Goal: Information Seeking & Learning: Check status

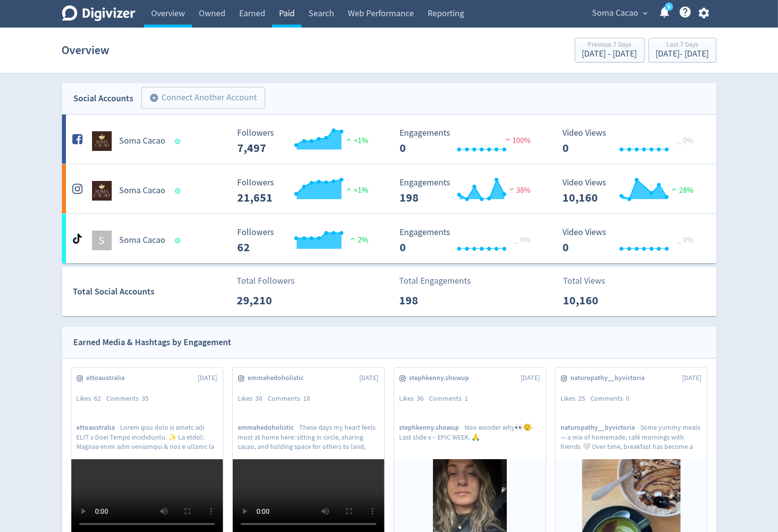
click at [288, 12] on link "Paid" at bounding box center [287, 14] width 30 height 28
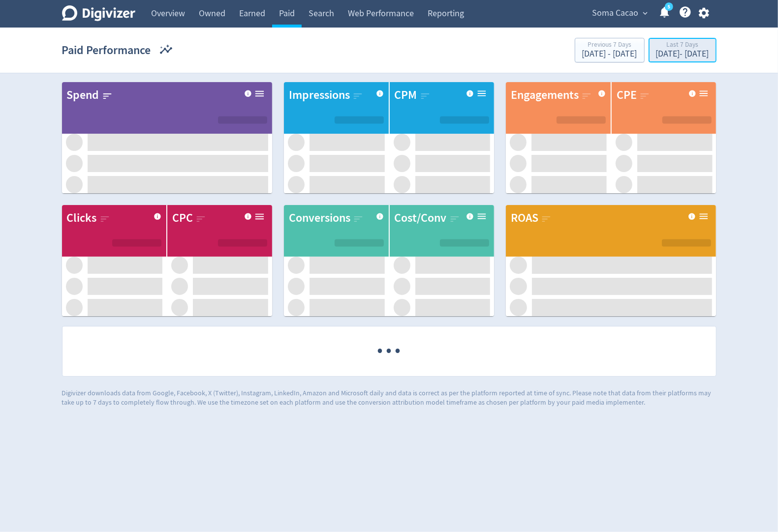
click at [656, 45] on div "Last 7 Days" at bounding box center [682, 45] width 53 height 8
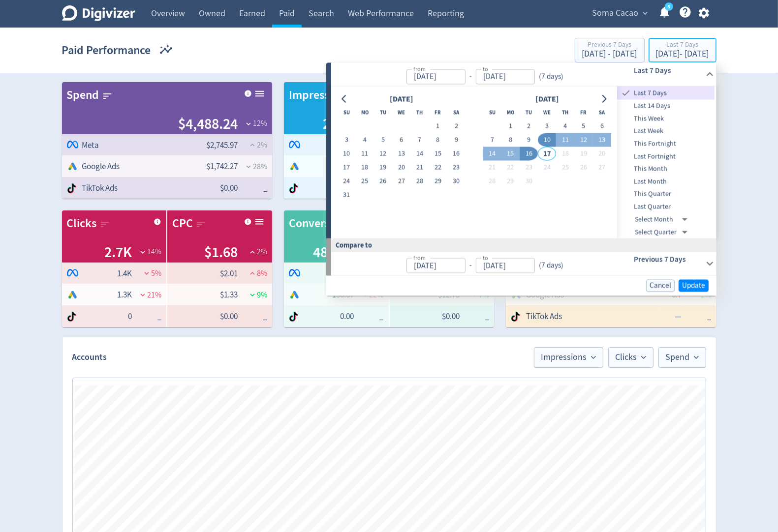
type input "[DATE]"
click at [511, 123] on button "1" at bounding box center [510, 127] width 18 height 14
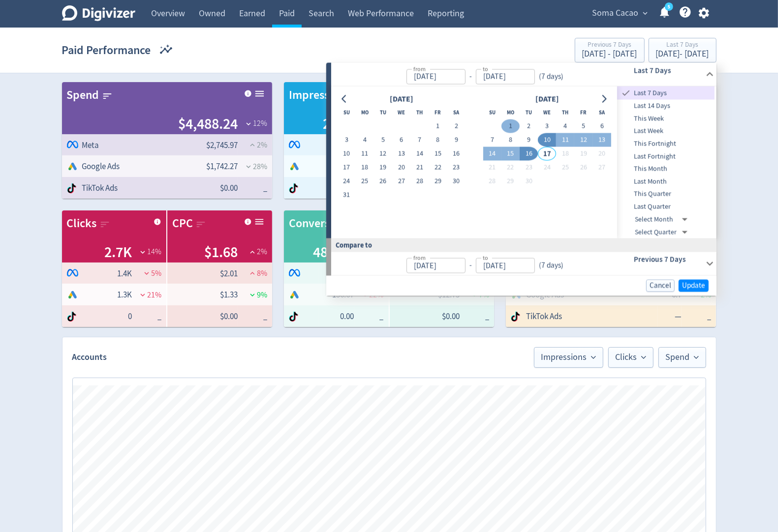
type input "[DATE]"
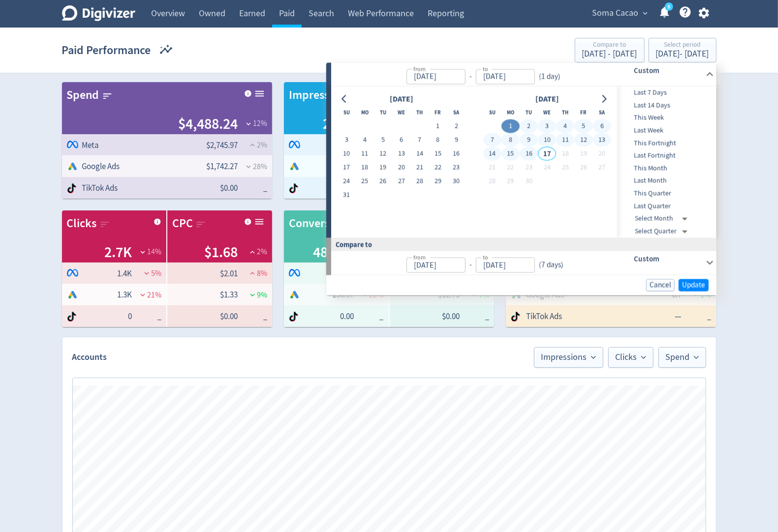
click at [530, 154] on button "16" at bounding box center [529, 154] width 18 height 14
type input "[DATE]"
click at [686, 284] on span "Update" at bounding box center [693, 284] width 23 height 7
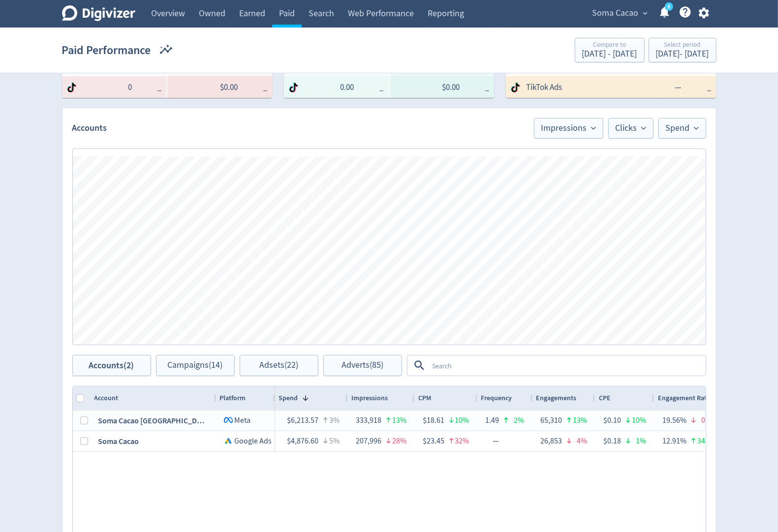
scroll to position [248, 0]
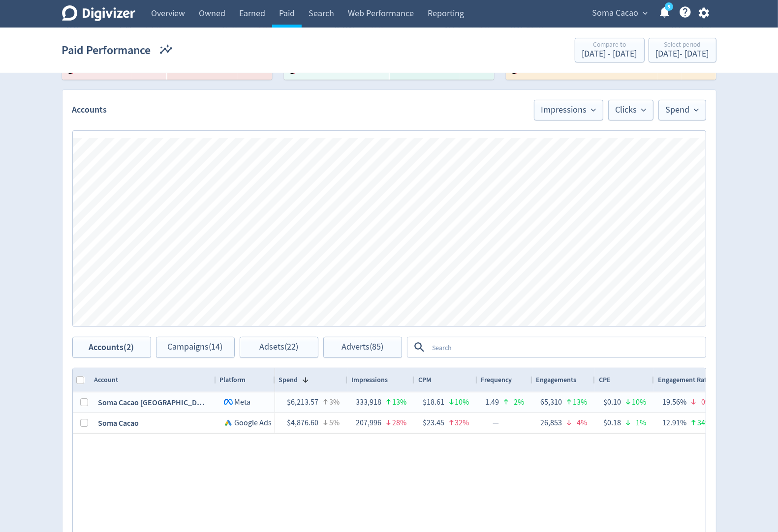
click at [543, 337] on div at bounding box center [556, 347] width 299 height 21
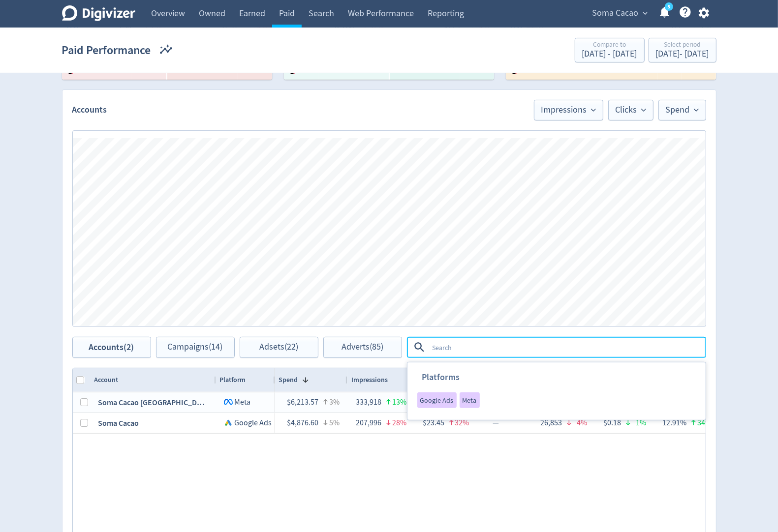
click at [543, 344] on textarea at bounding box center [567, 348] width 276 height 18
type textarea "boosted"
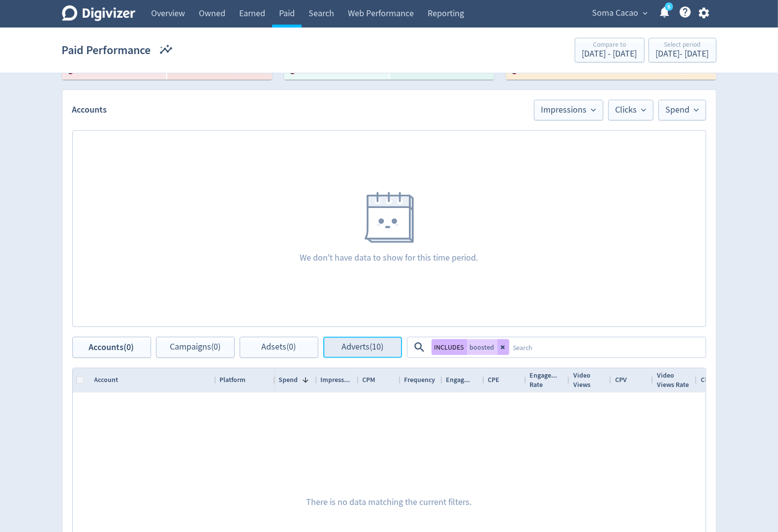
click at [365, 348] on span "Adverts (10)" at bounding box center [363, 347] width 42 height 9
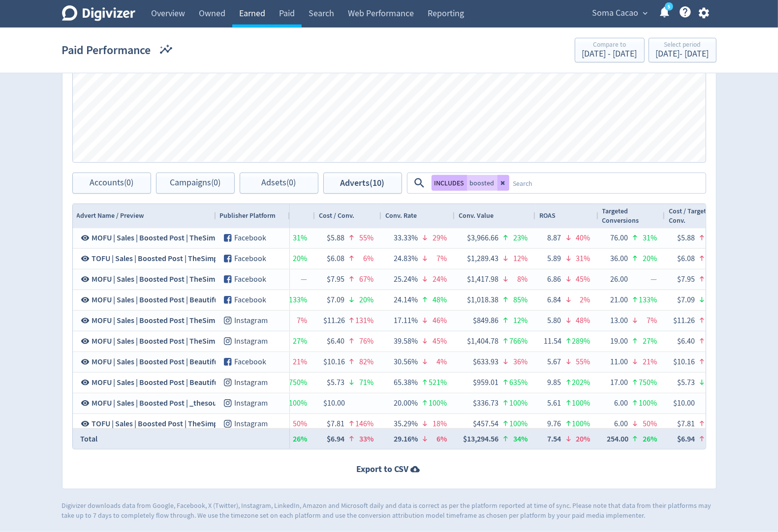
click at [258, 9] on link "Earned" at bounding box center [252, 14] width 40 height 28
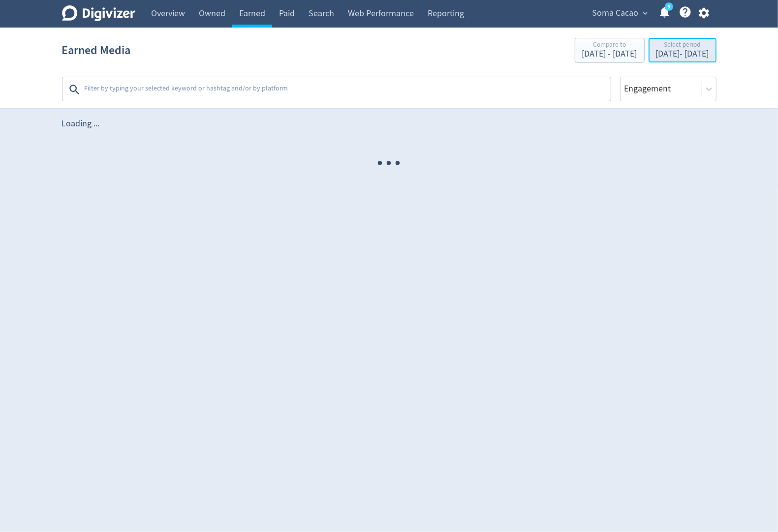
click at [656, 48] on div "Select period" at bounding box center [682, 45] width 53 height 8
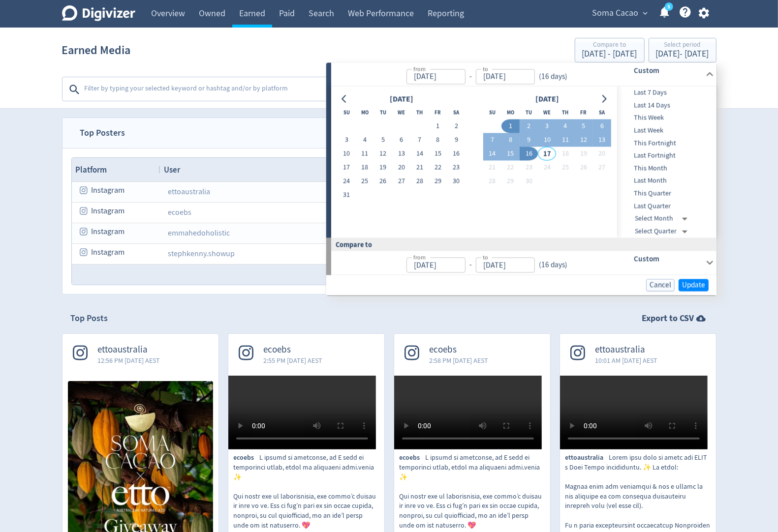
click at [529, 156] on button "16" at bounding box center [529, 154] width 18 height 14
type input "[DATE]"
click at [701, 287] on span "Update" at bounding box center [693, 284] width 23 height 7
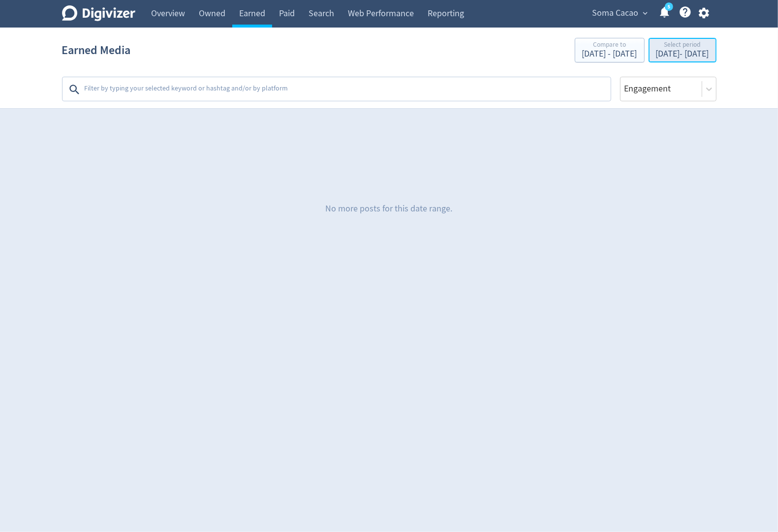
click at [656, 48] on div "Select period" at bounding box center [682, 45] width 53 height 8
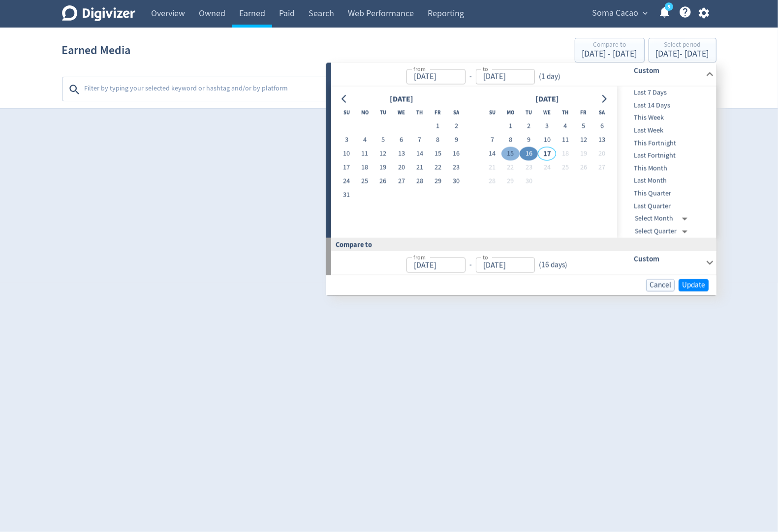
click at [513, 156] on button "15" at bounding box center [510, 154] width 18 height 14
type input "Sep 15, 2025"
click at [683, 281] on span "Update" at bounding box center [693, 284] width 23 height 7
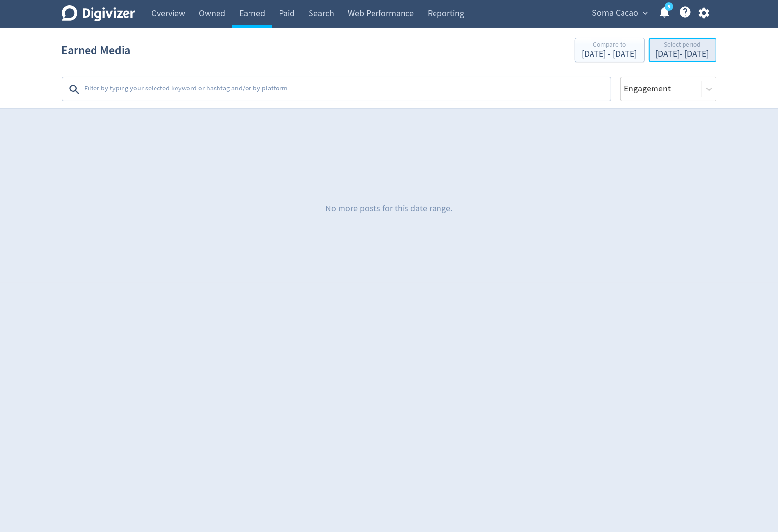
click at [656, 47] on div "Select period" at bounding box center [682, 45] width 53 height 8
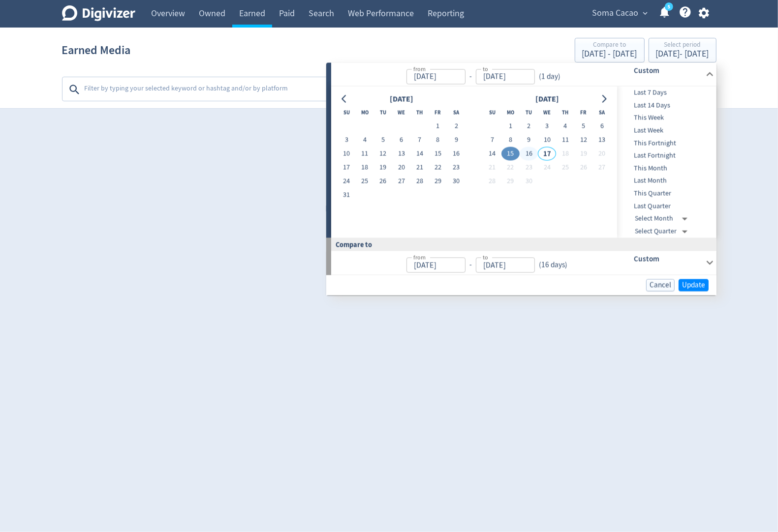
click at [532, 156] on button "16" at bounding box center [529, 154] width 18 height 14
type input "[DATE]"
type input "Sep 14, 2025"
type input "Sep 15, 2025"
click at [686, 282] on span "Update" at bounding box center [693, 284] width 23 height 7
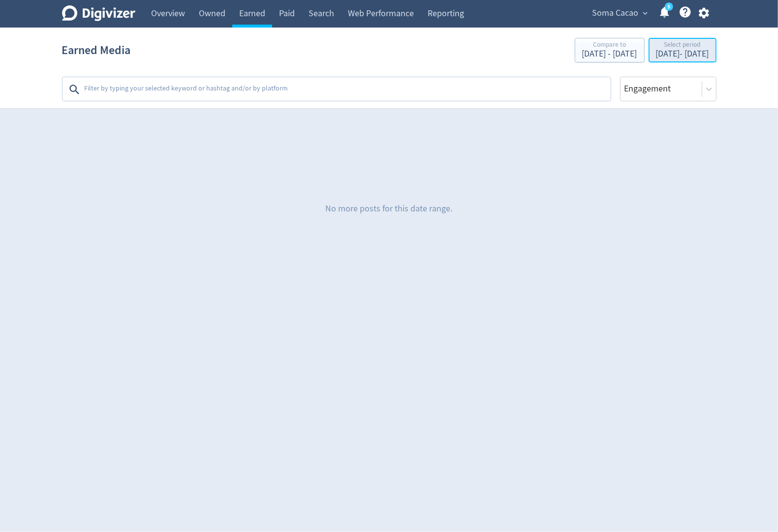
click at [656, 48] on div "Select period" at bounding box center [682, 45] width 53 height 8
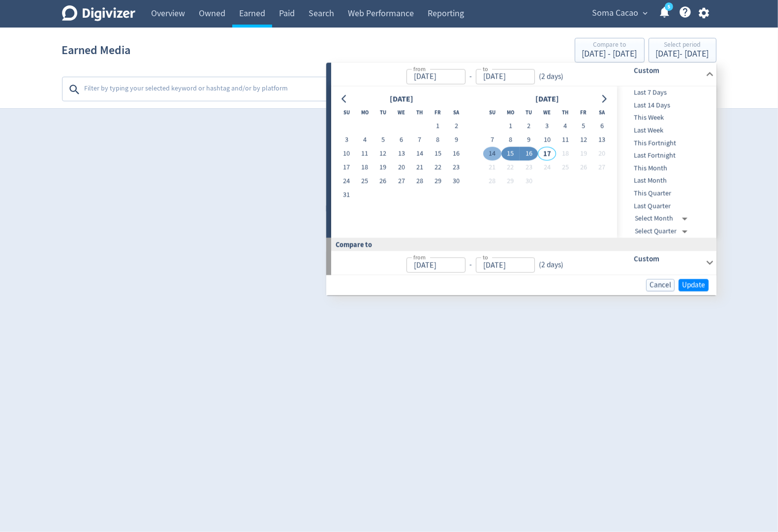
click at [493, 152] on button "14" at bounding box center [492, 154] width 18 height 14
type input "Sep 14, 2025"
click at [536, 155] on button "16" at bounding box center [529, 154] width 18 height 14
type input "[DATE]"
type input "Sep 11, 2025"
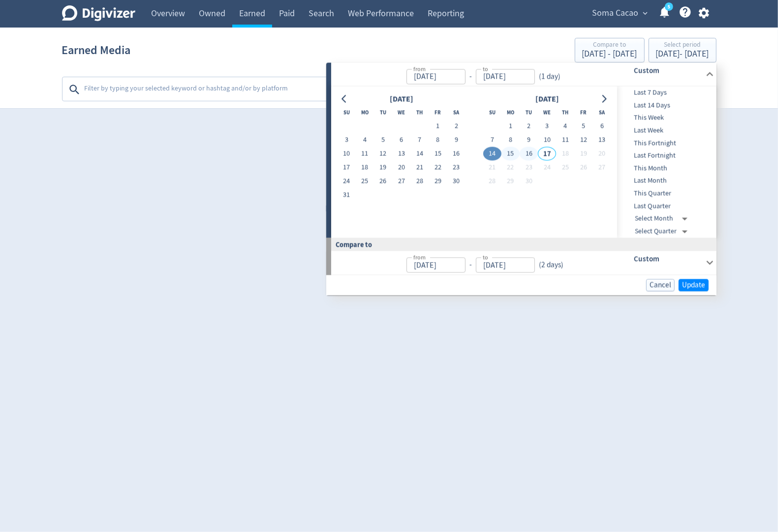
type input "Sep 13, 2025"
click at [691, 289] on span "Update" at bounding box center [693, 284] width 23 height 7
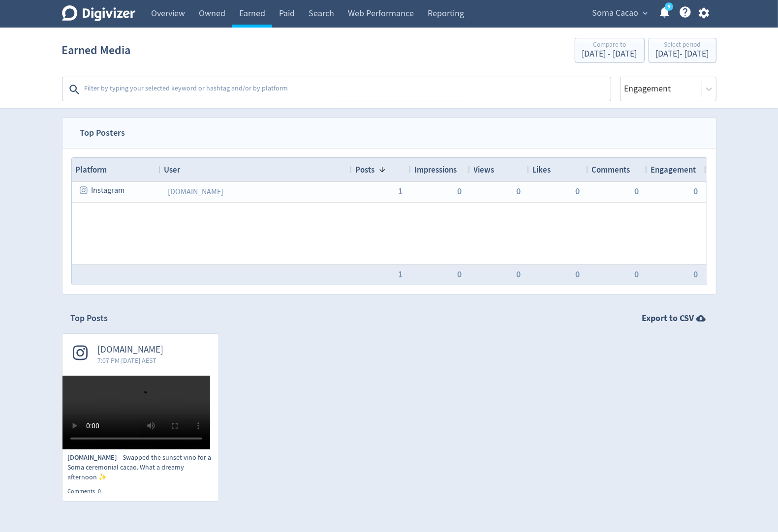
scroll to position [330, 0]
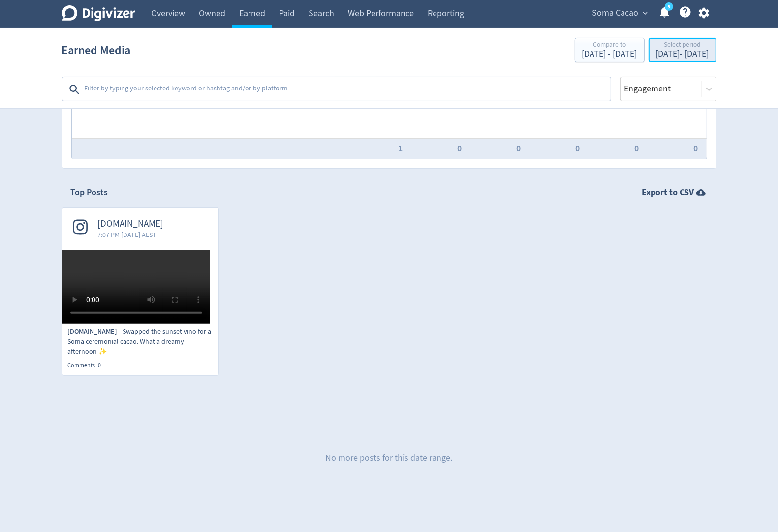
click at [656, 52] on div "Sep 14, 2025 - Sep 16, 2025" at bounding box center [682, 54] width 53 height 9
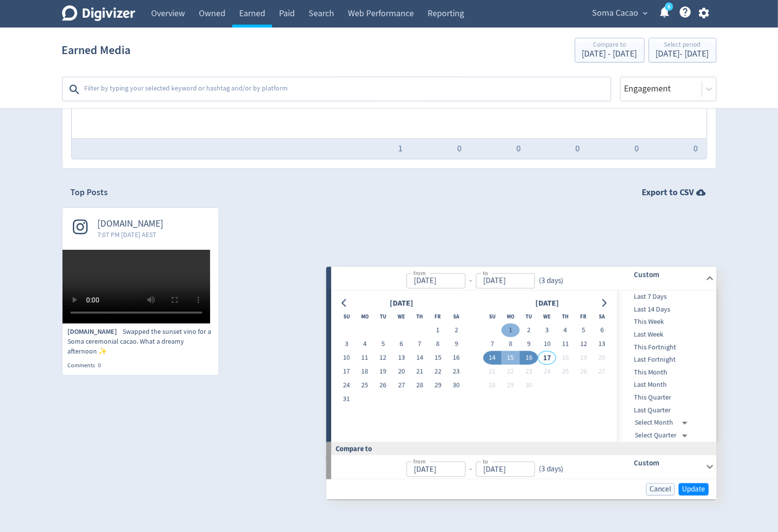
click at [508, 324] on button "1" at bounding box center [510, 331] width 18 height 14
type input "[DATE]"
click at [517, 351] on button "15" at bounding box center [510, 358] width 18 height 14
type input "Sep 15, 2025"
type input "Aug 17, 2025"
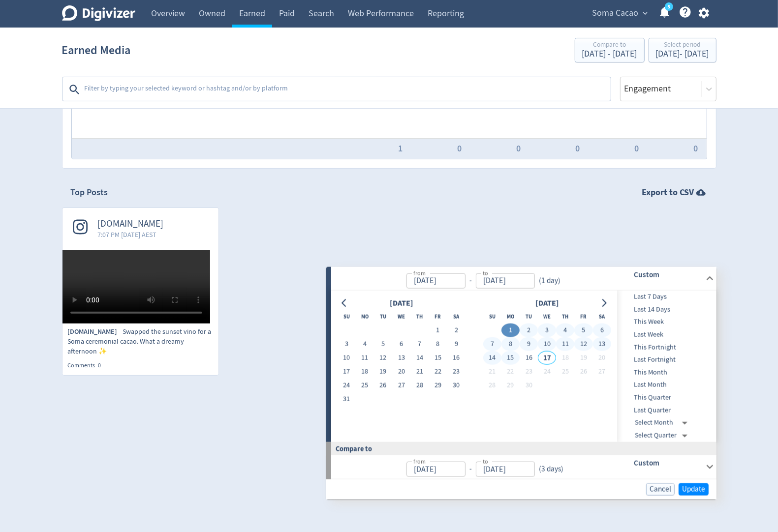
type input "[DATE]"
click at [693, 486] on span "Update" at bounding box center [693, 489] width 23 height 7
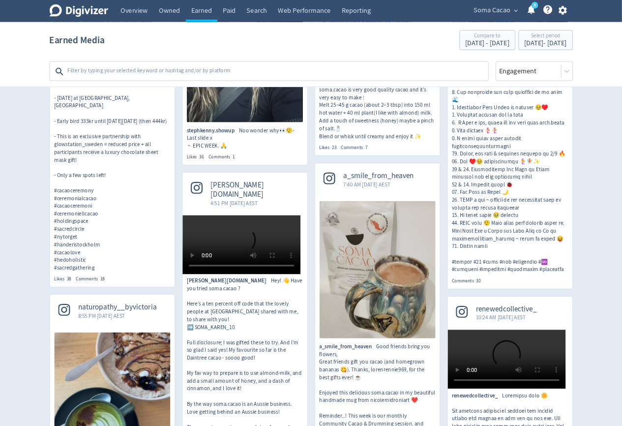
scroll to position [1071, 0]
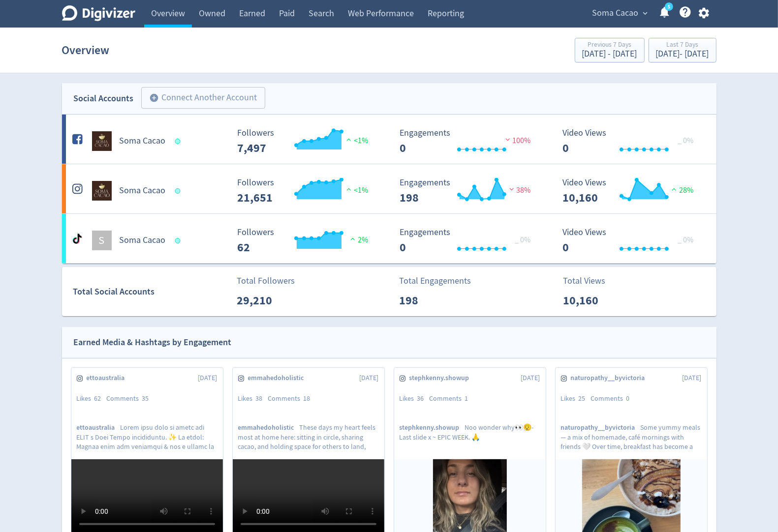
click at [630, 11] on span "Soma Cacao" at bounding box center [615, 13] width 46 height 16
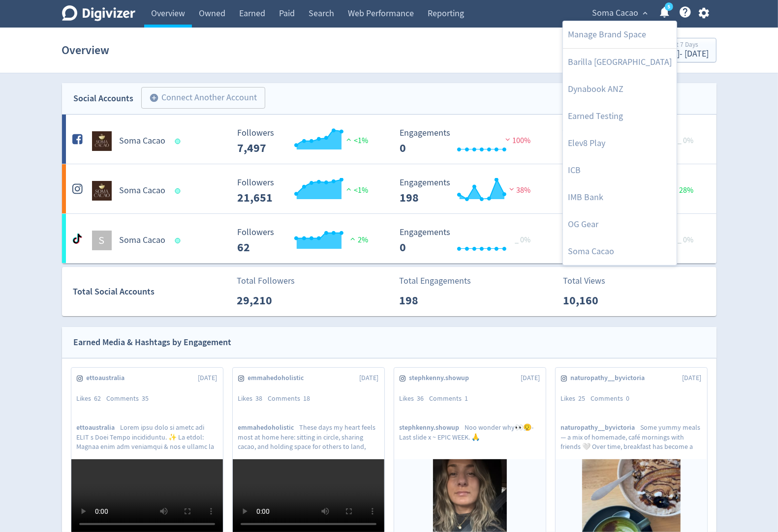
click at [630, 11] on div at bounding box center [389, 266] width 778 height 532
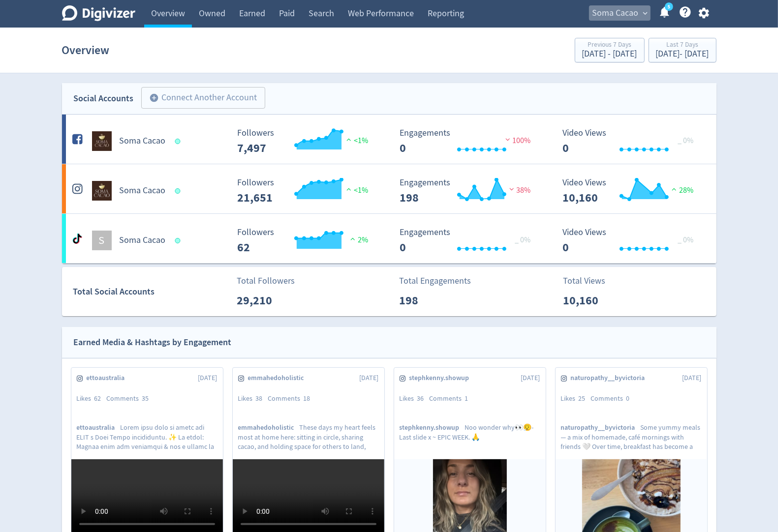
click at [630, 11] on span "Soma Cacao" at bounding box center [615, 13] width 46 height 16
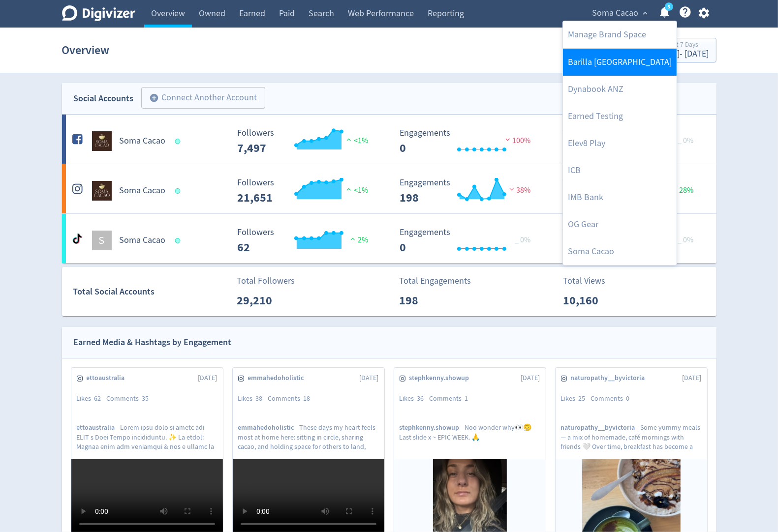
click at [586, 70] on link "Barilla [GEOGRAPHIC_DATA]" at bounding box center [620, 62] width 114 height 27
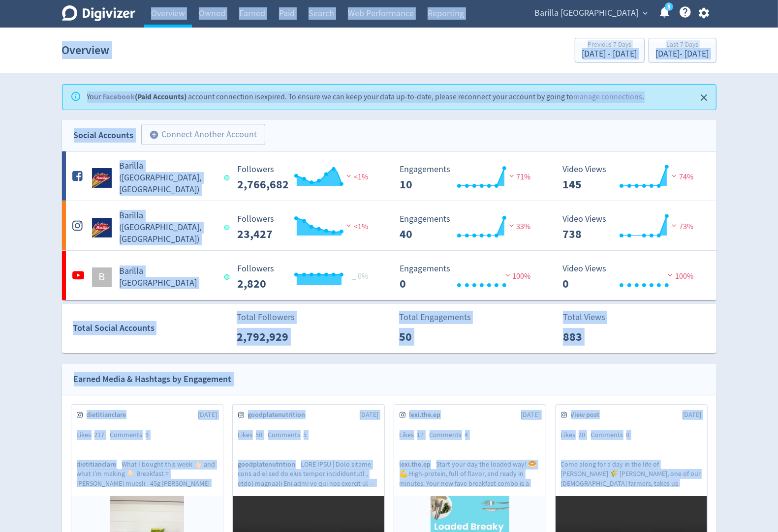
click at [37, 200] on div "Digivizer Logo [PERSON_NAME] Logo Overview Owned Earned Paid Search Web Perform…" at bounding box center [389, 495] width 778 height 990
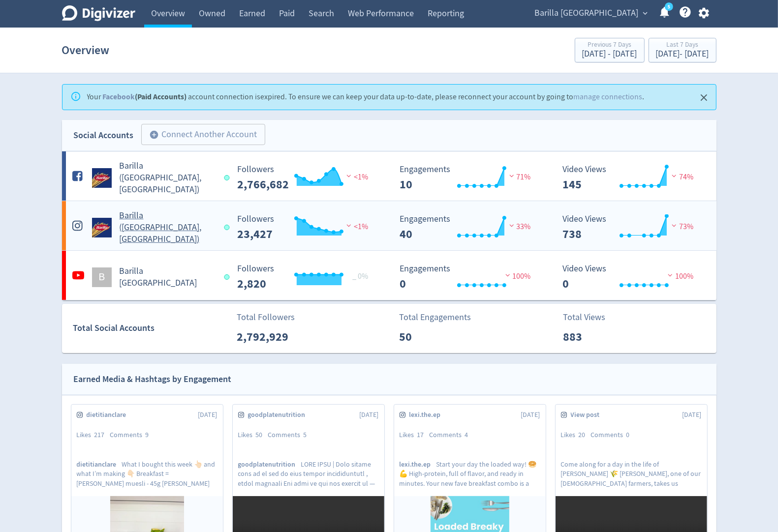
click at [160, 224] on h5 "Barilla ([GEOGRAPHIC_DATA], [GEOGRAPHIC_DATA])" at bounding box center [168, 227] width 96 height 35
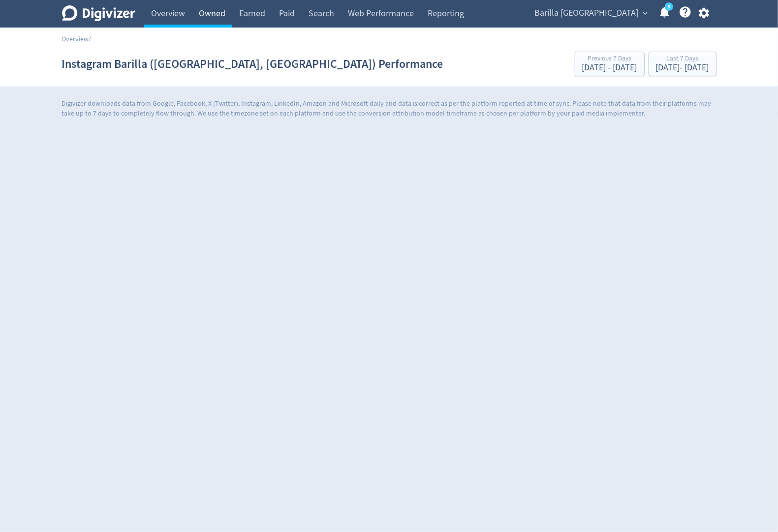
click at [199, 10] on link "Owned" at bounding box center [212, 14] width 40 height 28
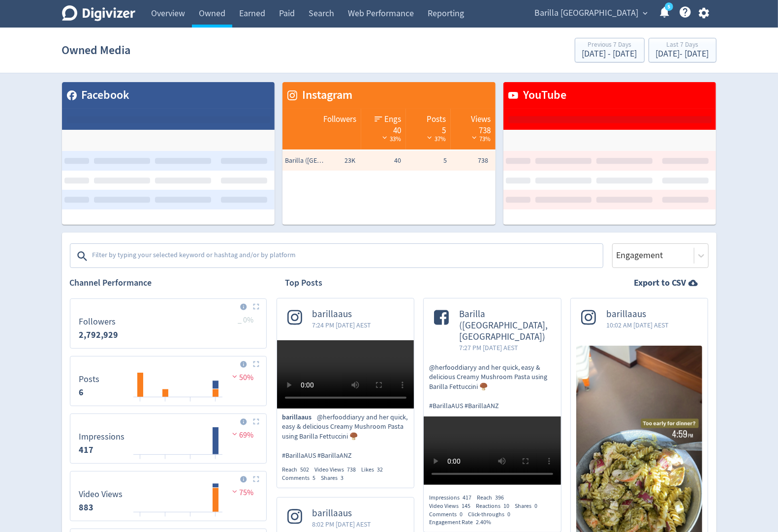
click at [124, 261] on textarea at bounding box center [347, 257] width 510 height 20
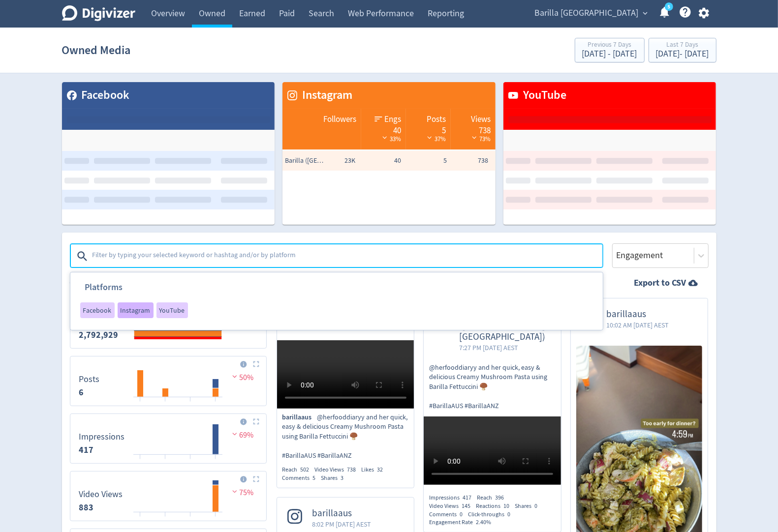
click at [126, 313] on span "Instagram" at bounding box center [136, 310] width 30 height 7
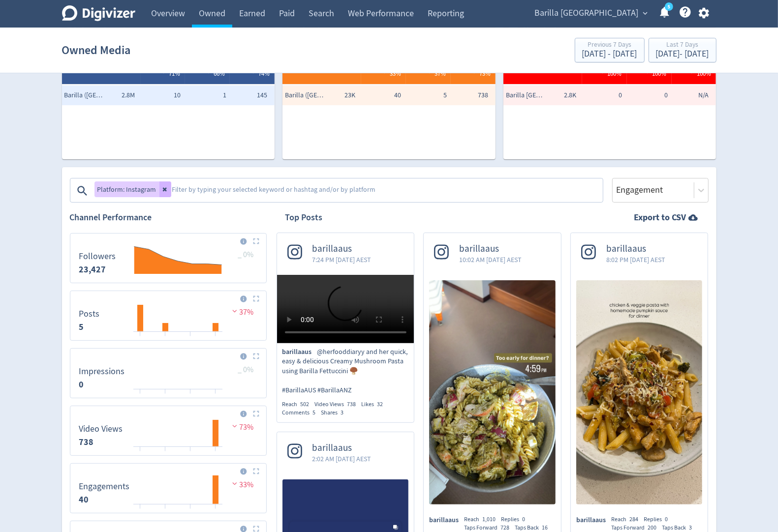
scroll to position [66, 0]
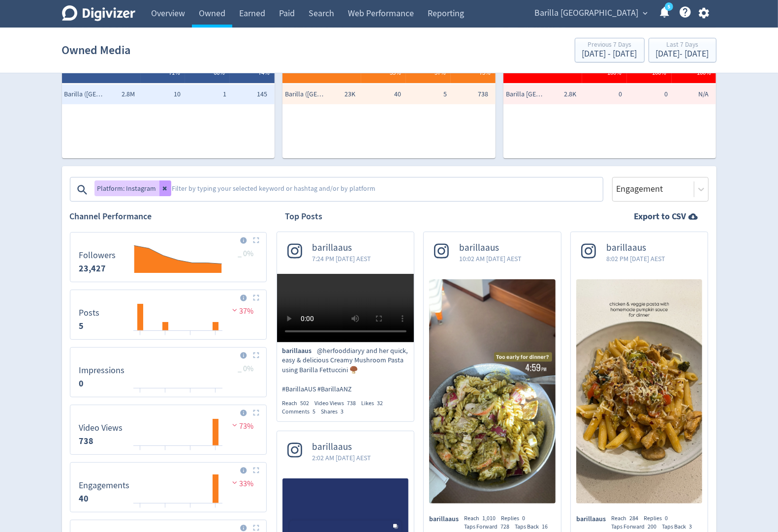
click at [165, 191] on icon at bounding box center [165, 189] width 6 height 6
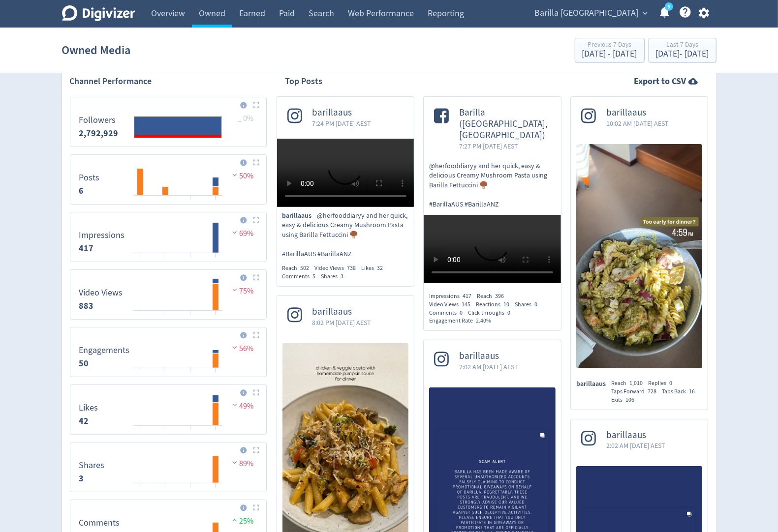
scroll to position [156, 0]
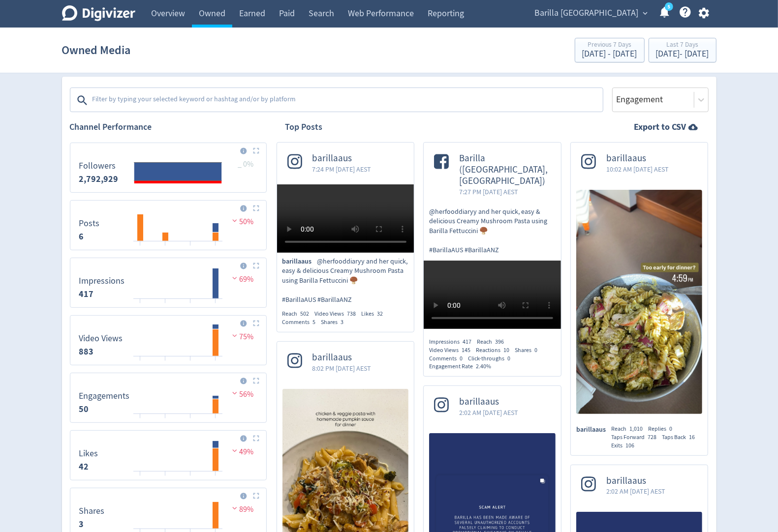
click at [210, 102] on textarea at bounding box center [347, 101] width 510 height 20
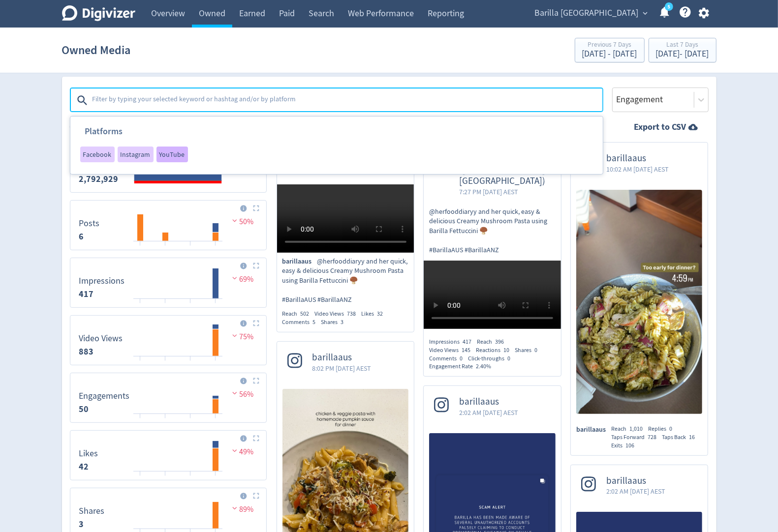
click at [172, 154] on span "YouTube" at bounding box center [172, 154] width 26 height 7
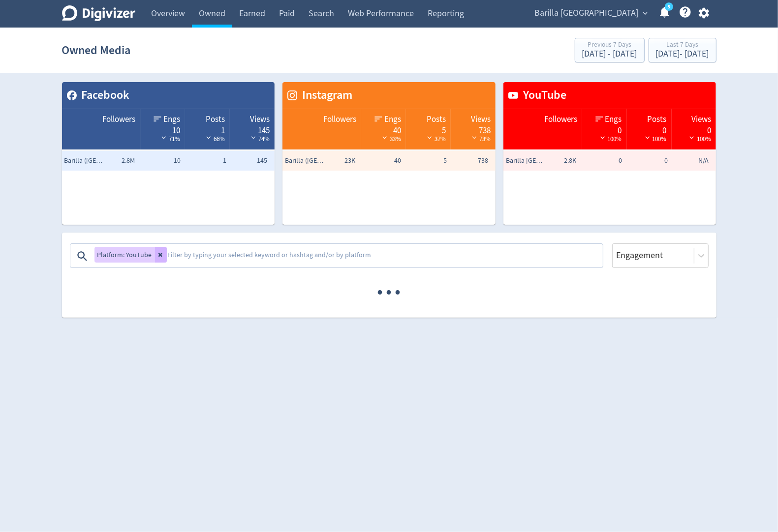
scroll to position [0, 0]
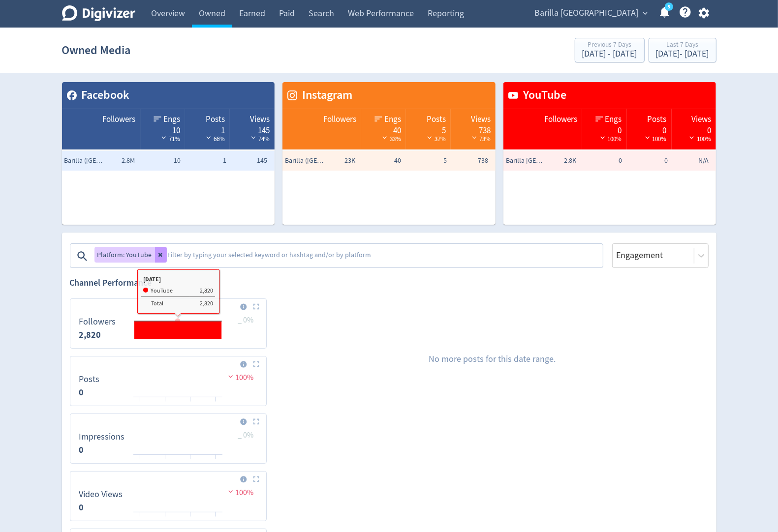
click at [155, 252] on button at bounding box center [161, 255] width 12 height 16
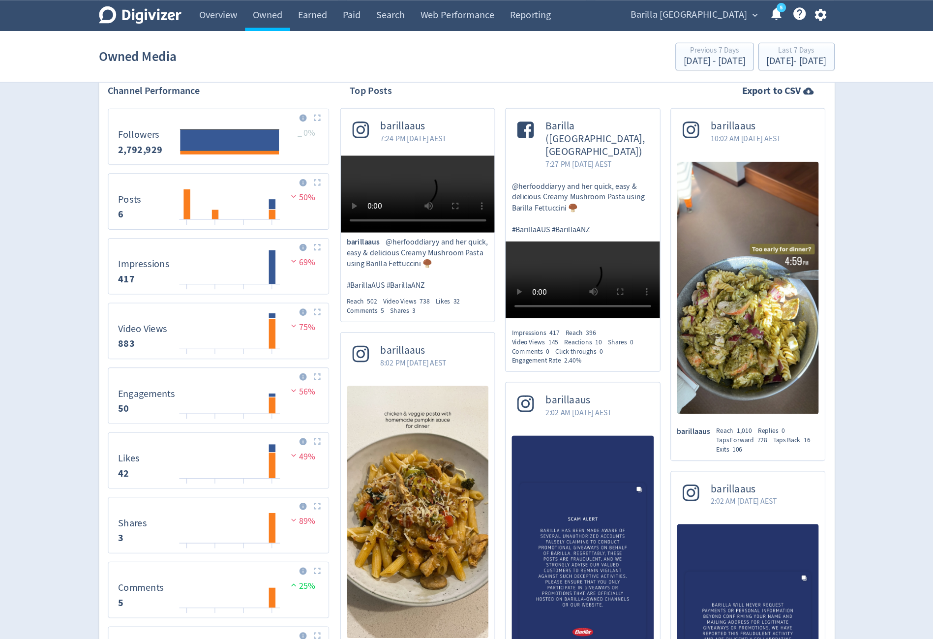
scroll to position [202, 0]
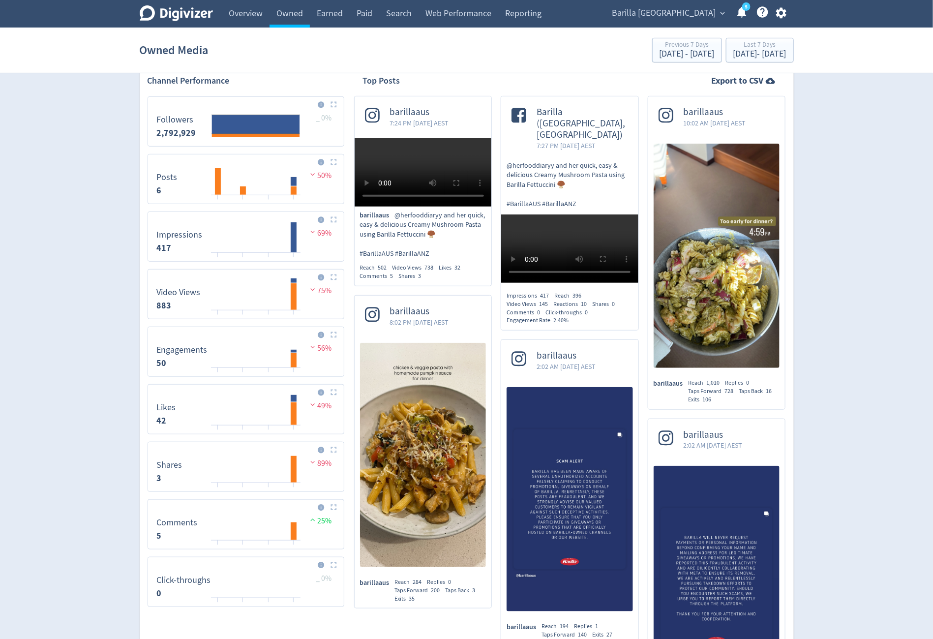
click at [694, 16] on span "Barilla [GEOGRAPHIC_DATA]" at bounding box center [665, 13] width 104 height 16
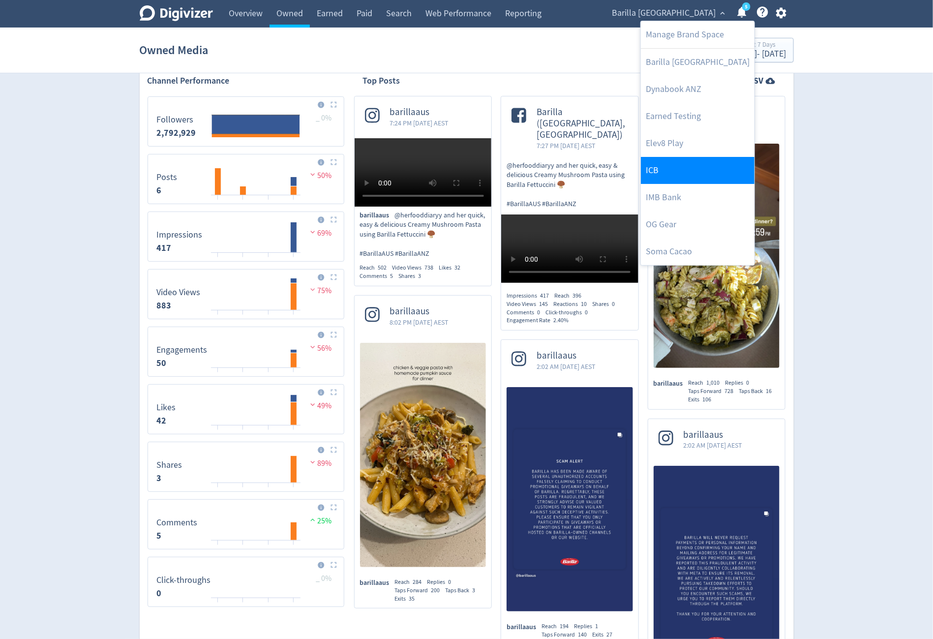
click at [672, 180] on link "ICB" at bounding box center [698, 170] width 114 height 27
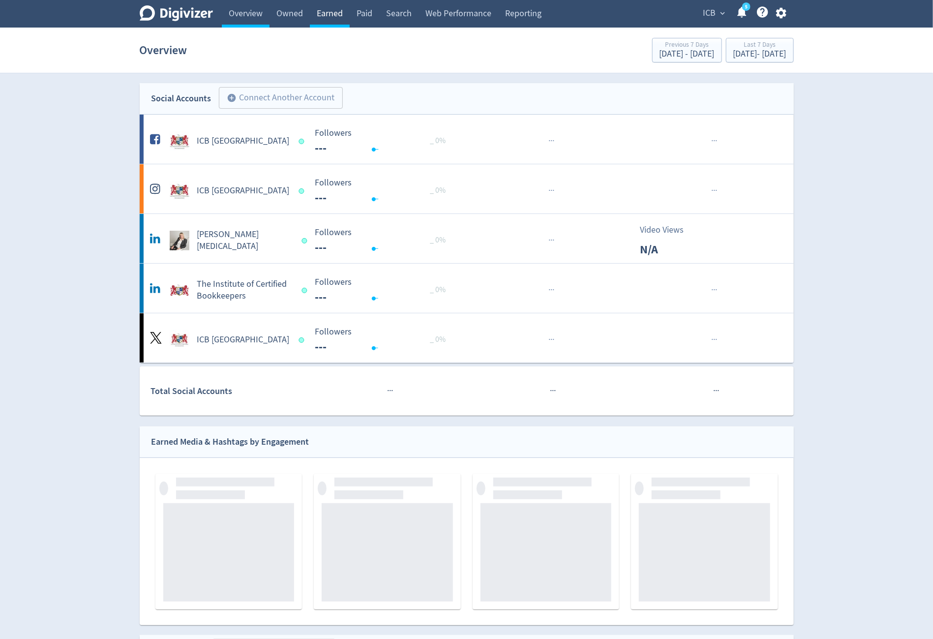
click at [327, 17] on link "Earned" at bounding box center [330, 14] width 40 height 28
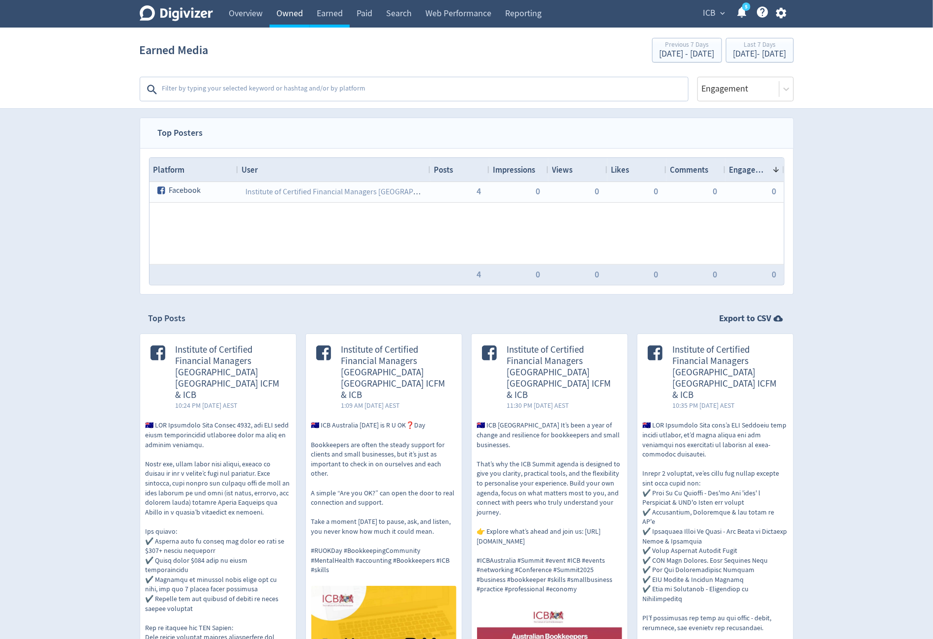
click at [285, 17] on link "Owned" at bounding box center [290, 14] width 40 height 28
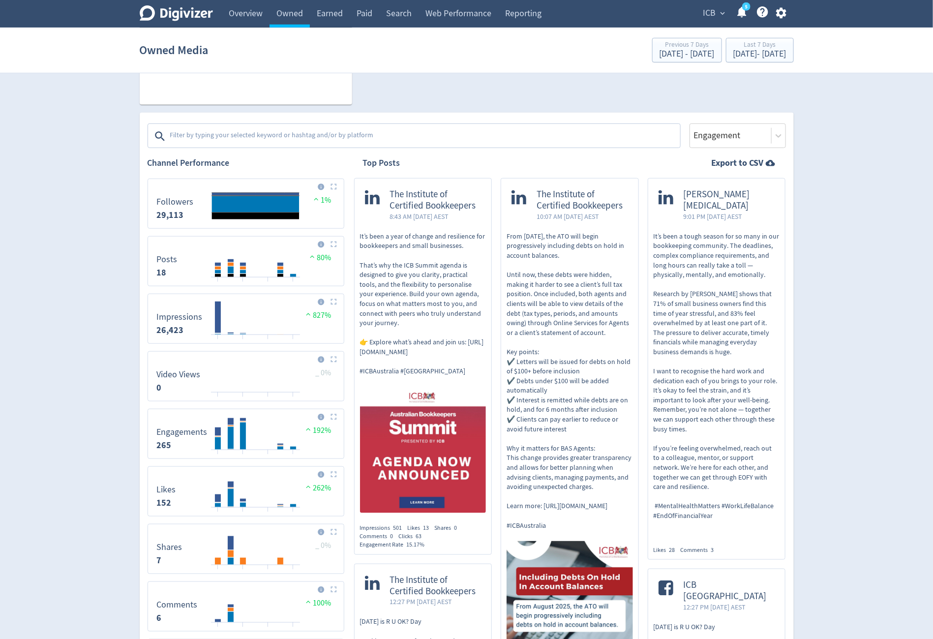
scroll to position [269, 0]
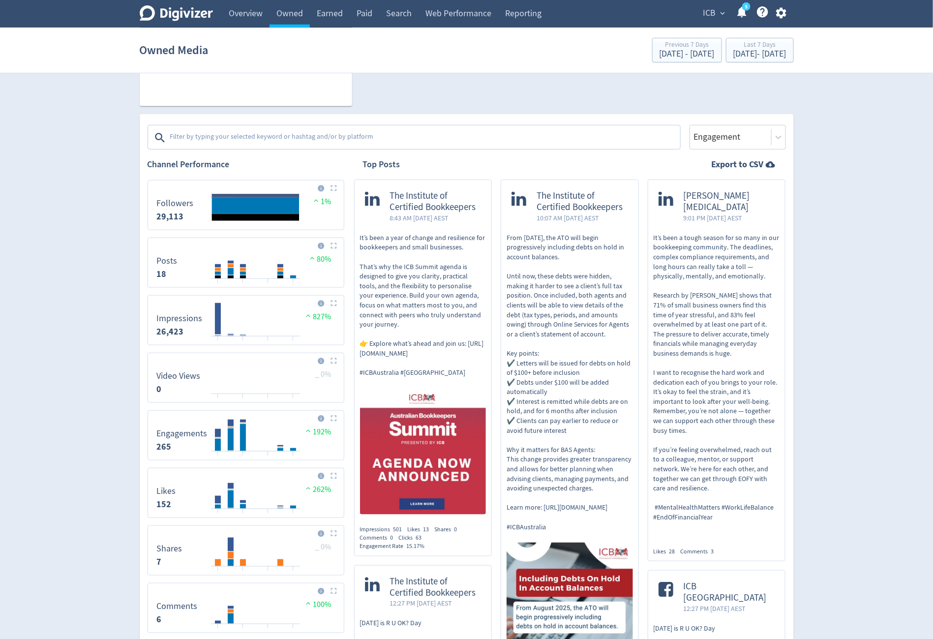
click at [295, 139] on textarea at bounding box center [424, 138] width 510 height 20
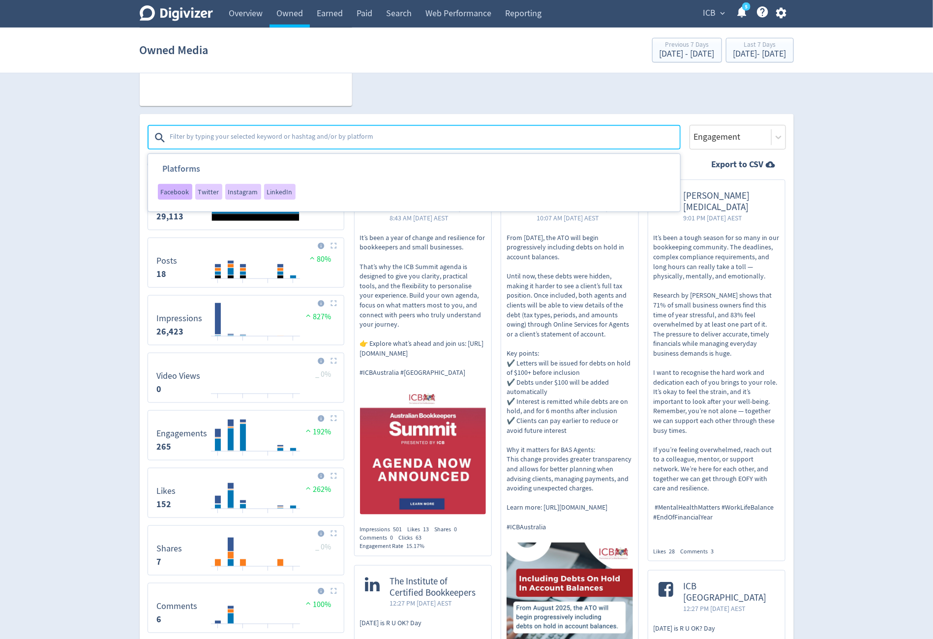
click at [167, 193] on span "Facebook" at bounding box center [175, 191] width 29 height 7
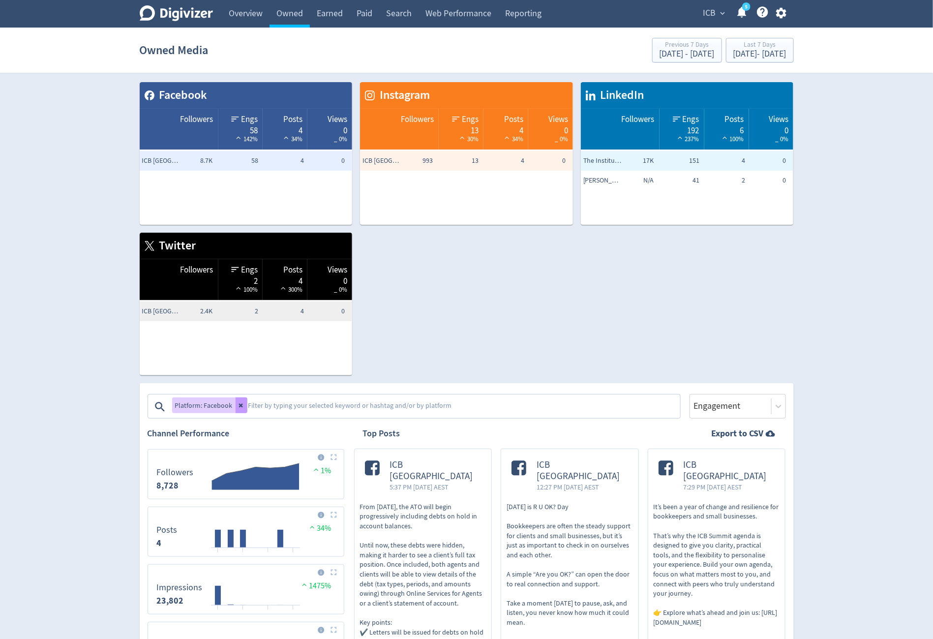
click at [239, 404] on icon at bounding box center [241, 406] width 4 height 4
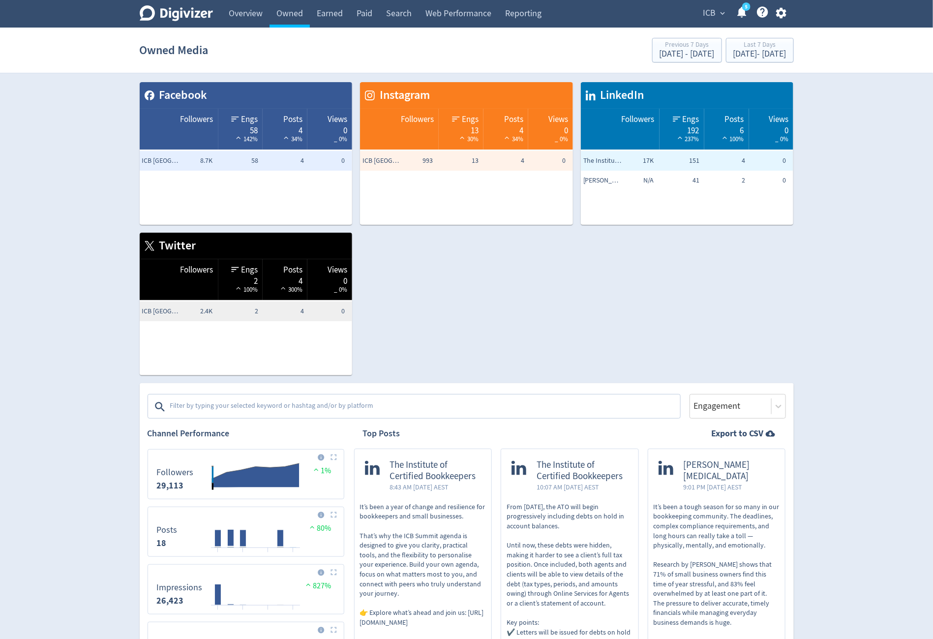
click at [239, 404] on textarea at bounding box center [424, 407] width 510 height 20
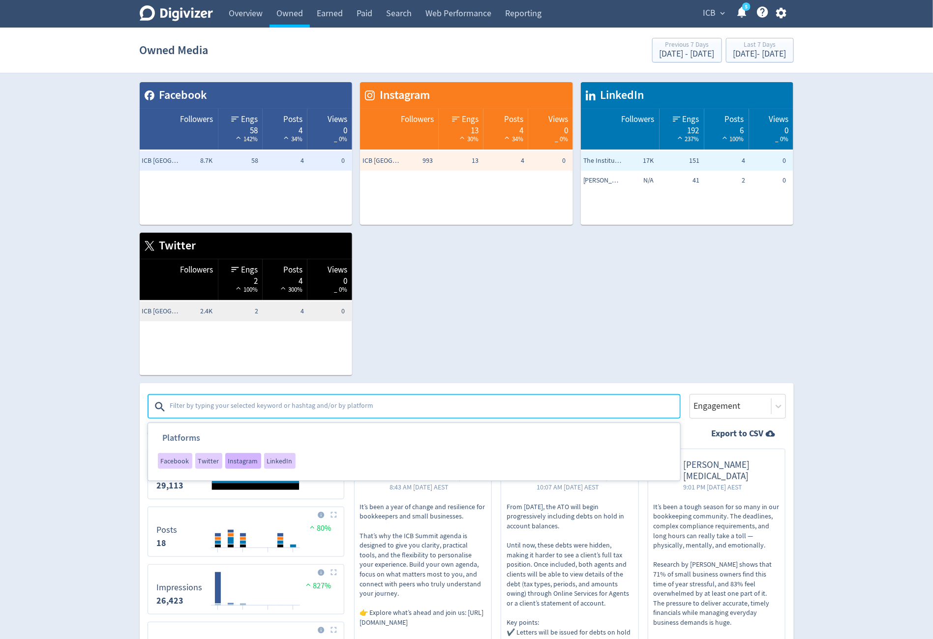
click at [256, 465] on div "Instagram" at bounding box center [243, 461] width 36 height 16
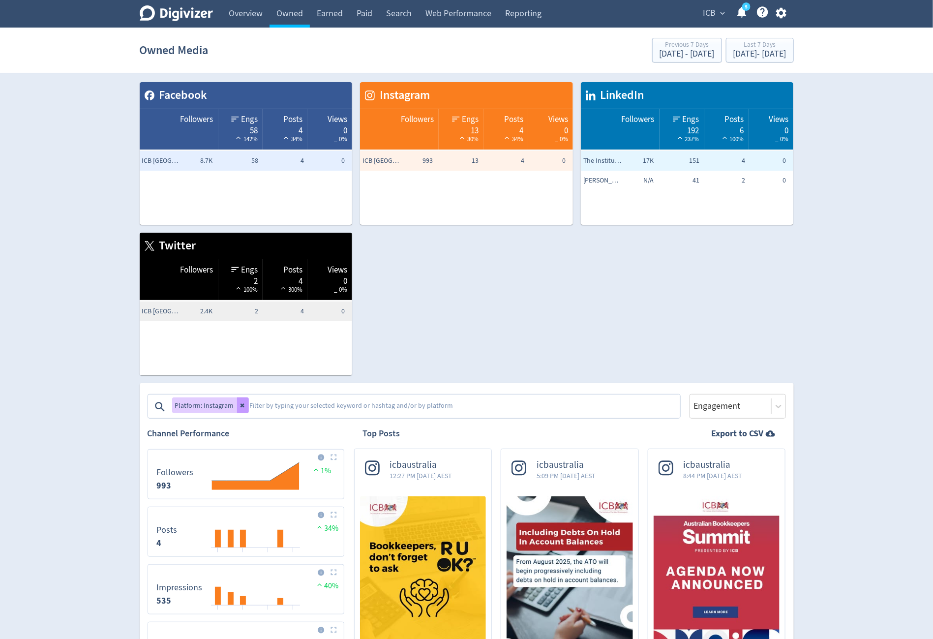
click at [240, 407] on icon at bounding box center [242, 406] width 4 height 4
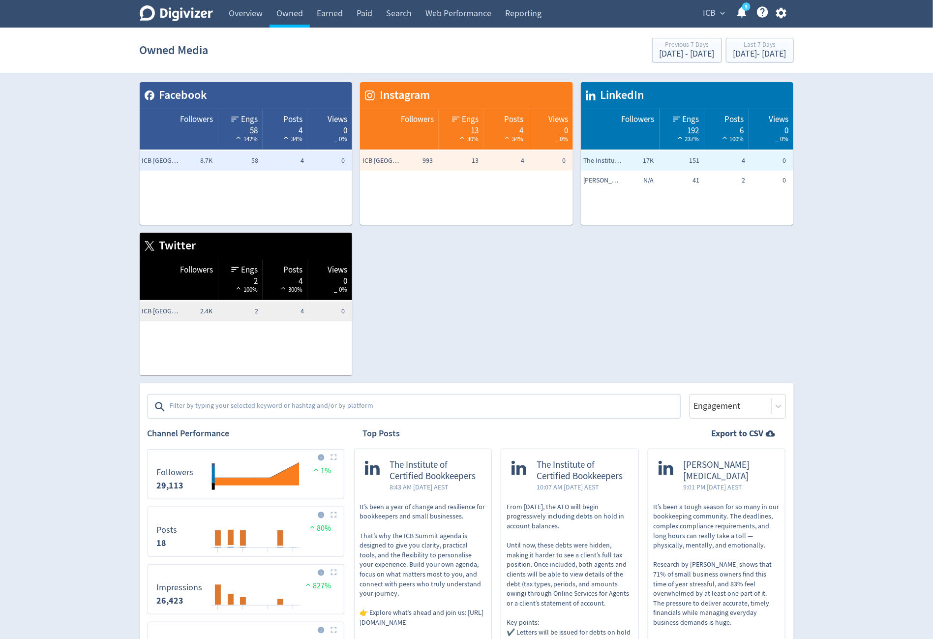
click at [238, 407] on textarea at bounding box center [424, 407] width 510 height 20
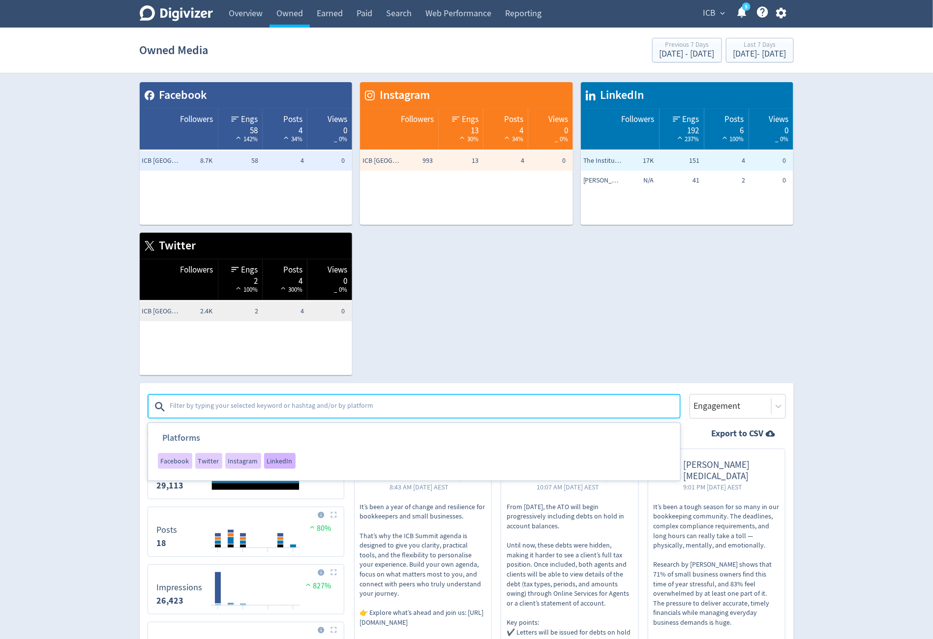
click at [269, 465] on span "LinkedIn" at bounding box center [280, 461] width 26 height 7
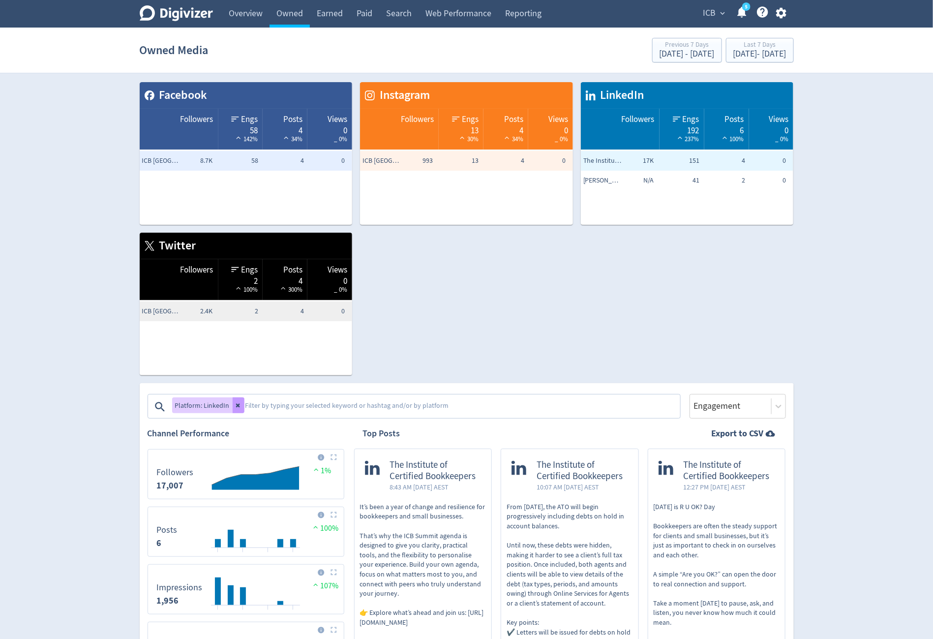
click at [239, 406] on icon at bounding box center [239, 406] width 6 height 6
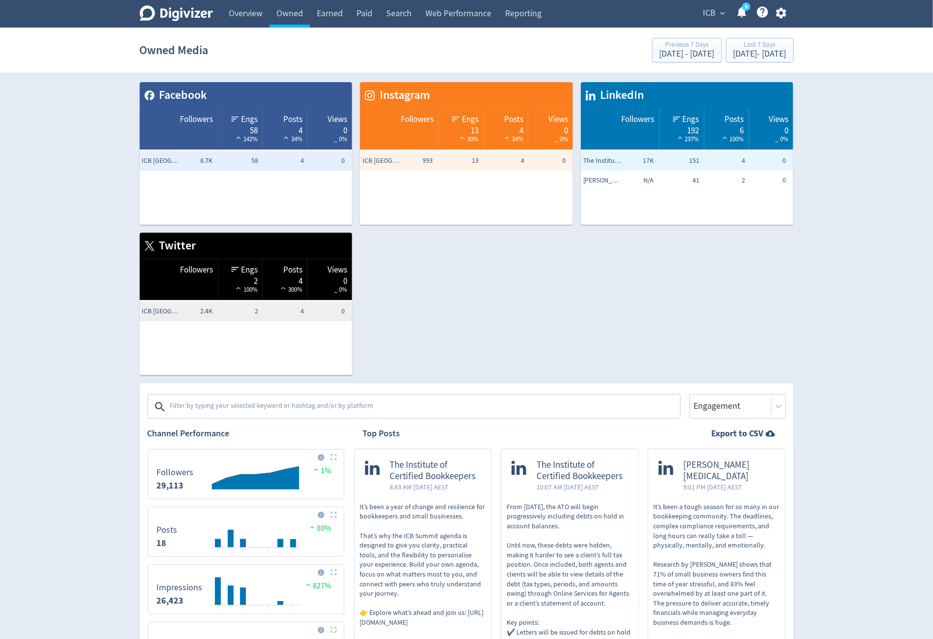
click at [239, 406] on textarea at bounding box center [424, 407] width 510 height 20
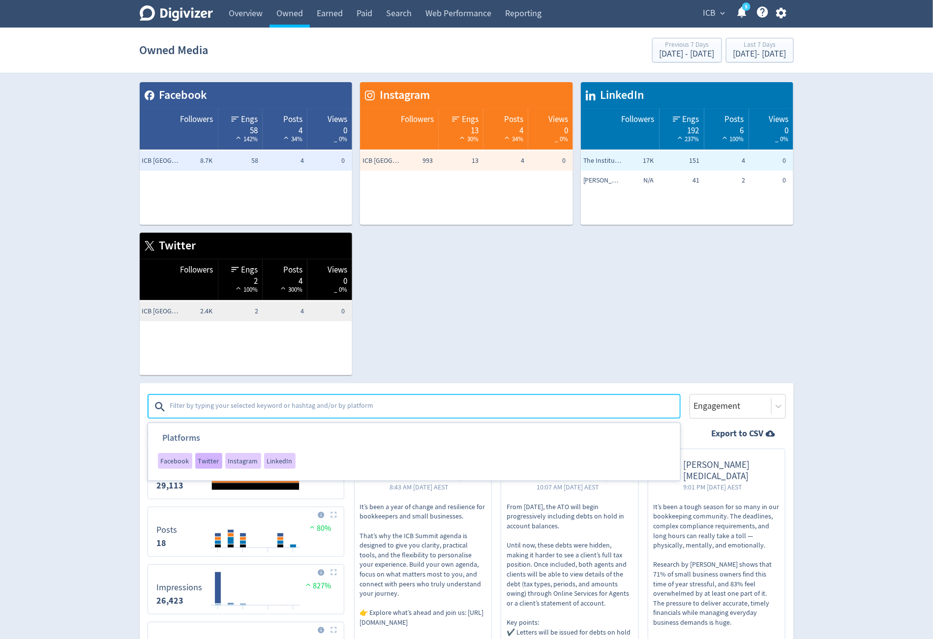
click at [210, 468] on div "Twitter" at bounding box center [208, 461] width 27 height 16
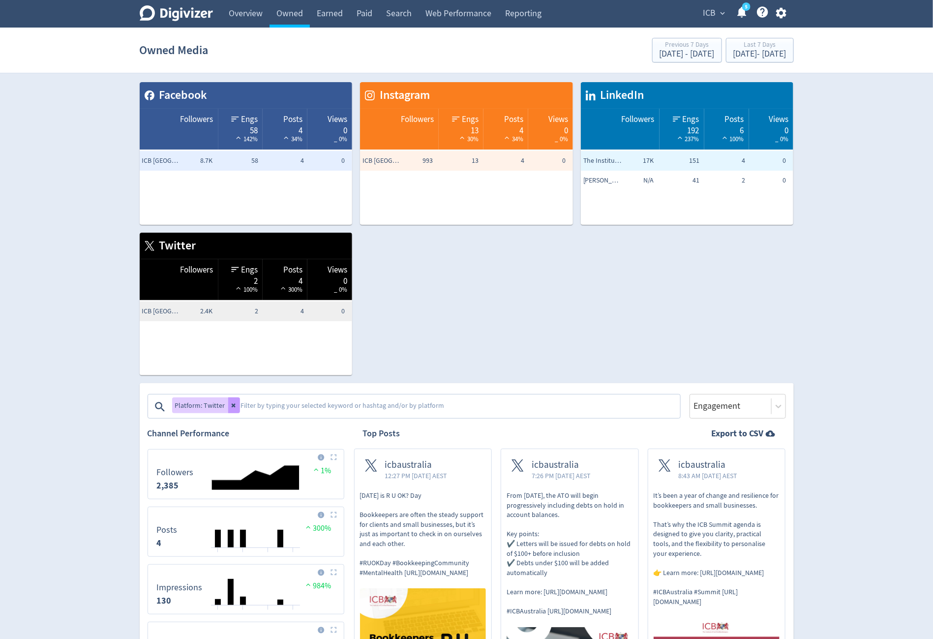
click at [235, 408] on icon at bounding box center [234, 406] width 6 height 6
click at [240, 408] on textarea at bounding box center [459, 407] width 439 height 20
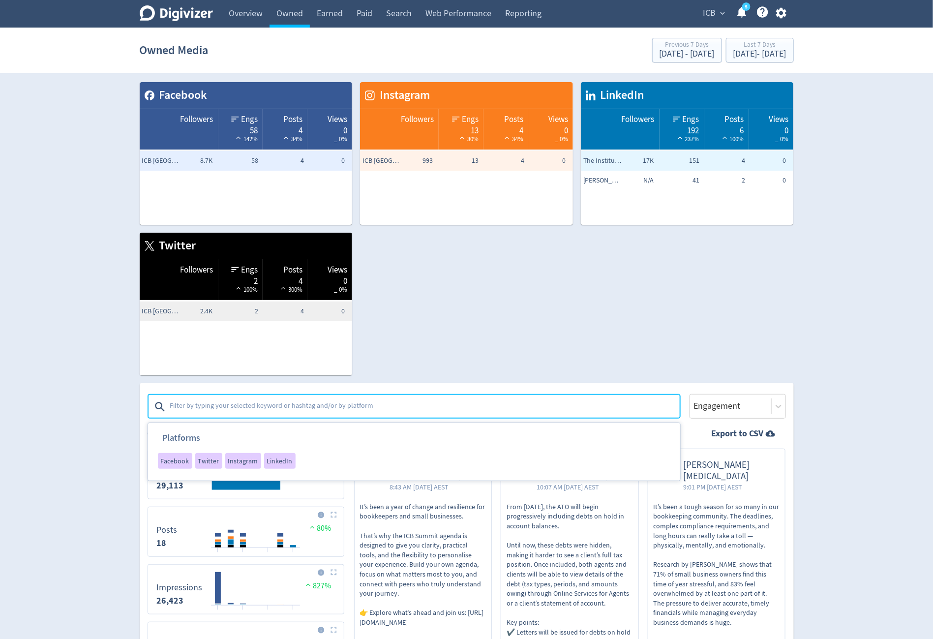
scroll to position [292, 0]
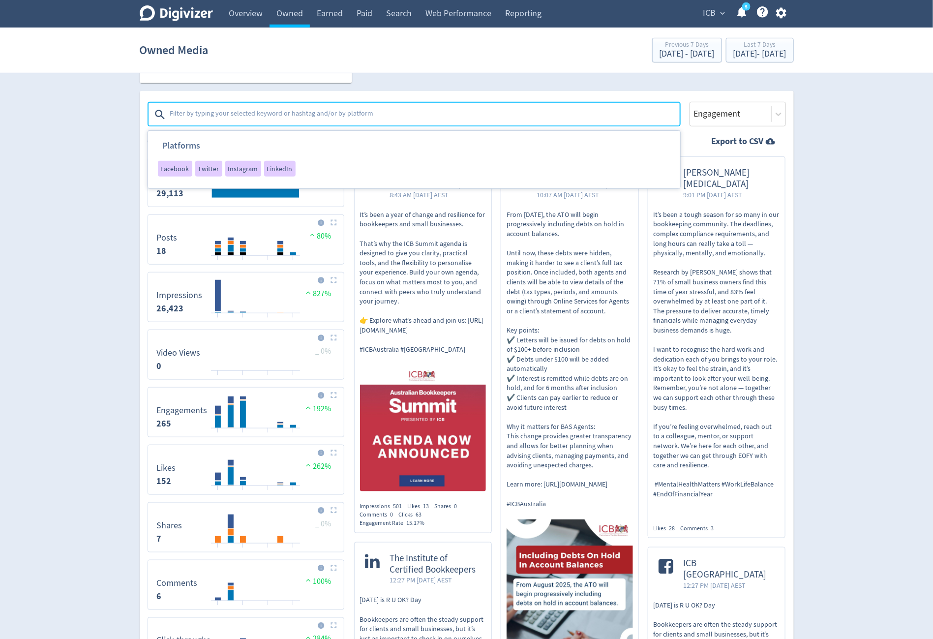
click at [148, 327] on div "Created with Highcharts 10.3.3 10/09 12/09 14/09 16/09 Impressions 26,423 827%" at bounding box center [246, 300] width 197 height 56
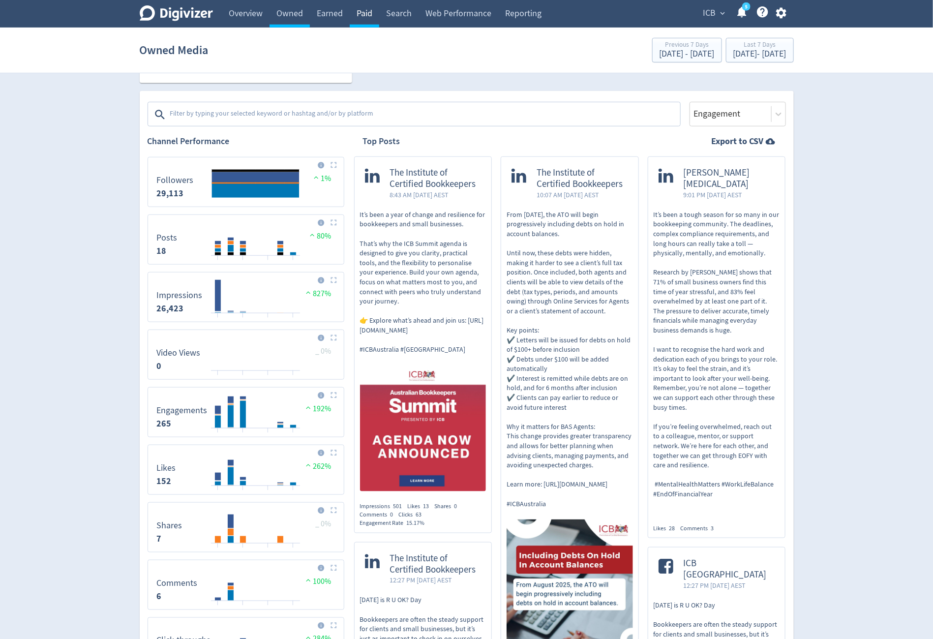
click at [359, 9] on link "Paid" at bounding box center [365, 14] width 30 height 28
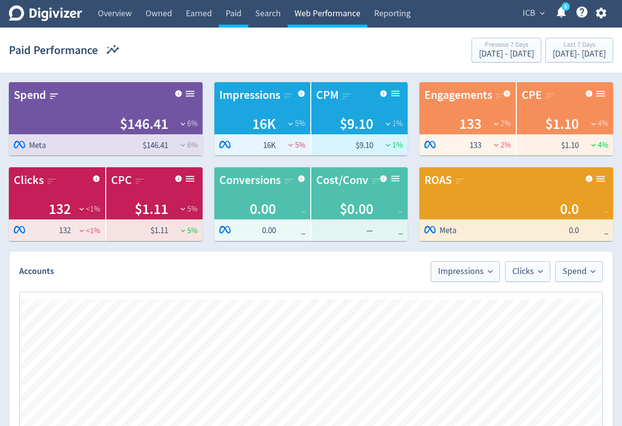
click at [317, 19] on link "Web Performance" at bounding box center [328, 14] width 80 height 28
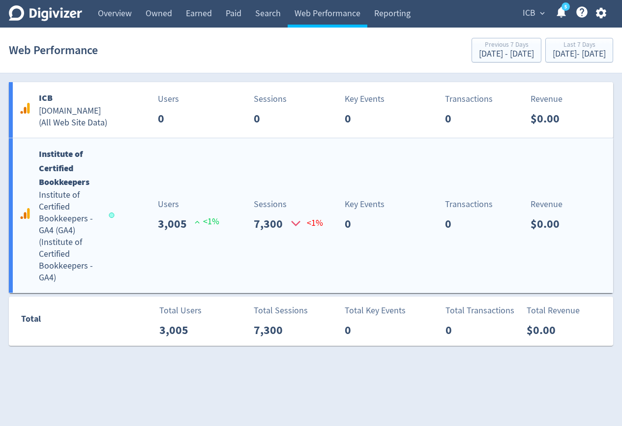
click at [221, 237] on div "Institute of Certified Bookkeepers Institute of Certified Bookkeepers - GA4 (GA…" at bounding box center [311, 215] width 605 height 155
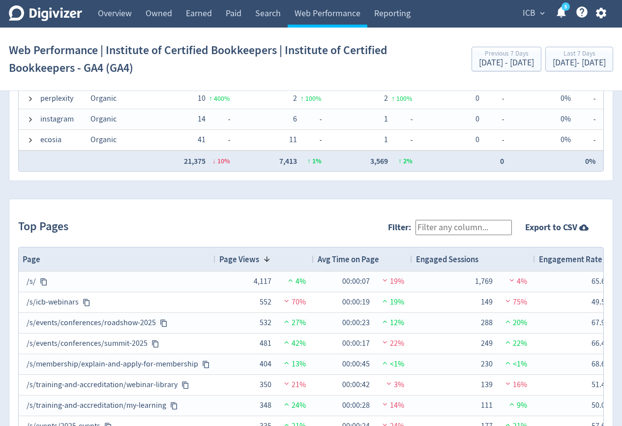
scroll to position [1360, 0]
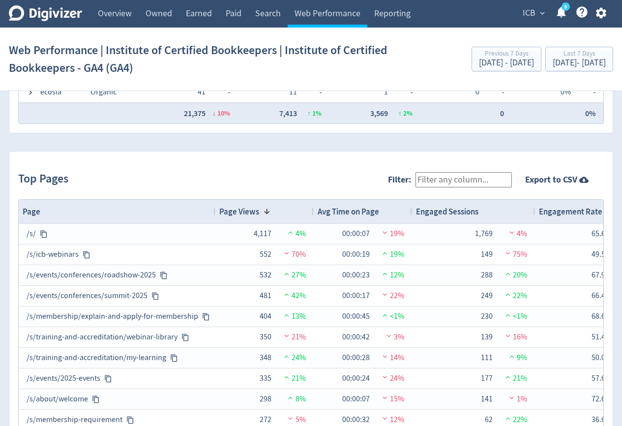
click at [520, 12] on button "ICB expand_more" at bounding box center [534, 13] width 28 height 16
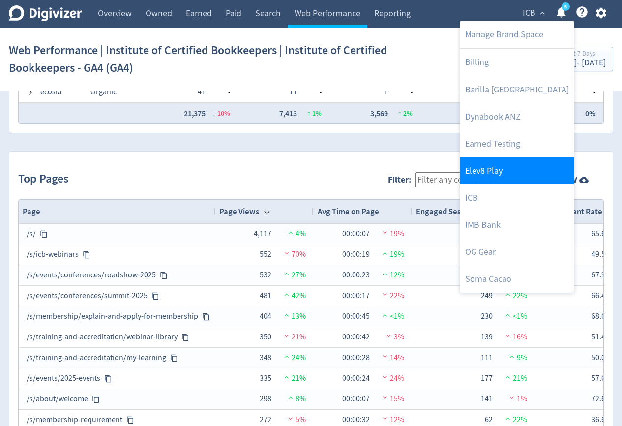
click at [498, 177] on link "Elev8 Play" at bounding box center [518, 170] width 114 height 27
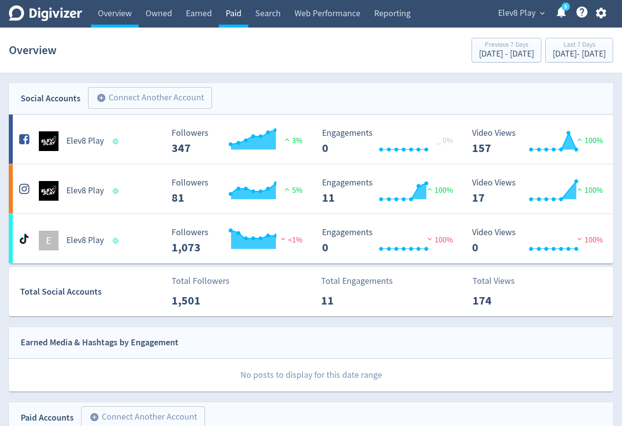
click at [229, 15] on link "Paid" at bounding box center [234, 14] width 30 height 28
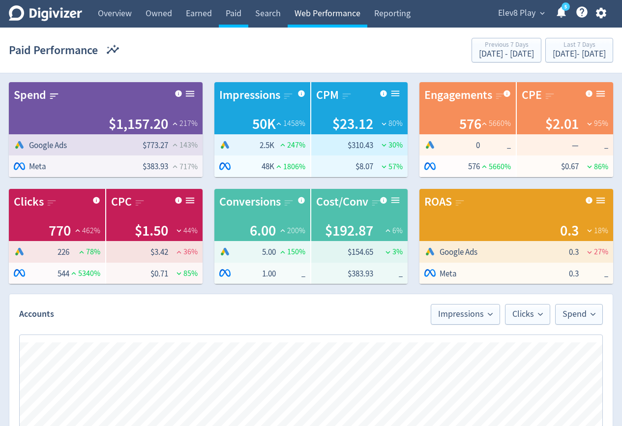
click at [307, 19] on link "Web Performance" at bounding box center [328, 14] width 80 height 28
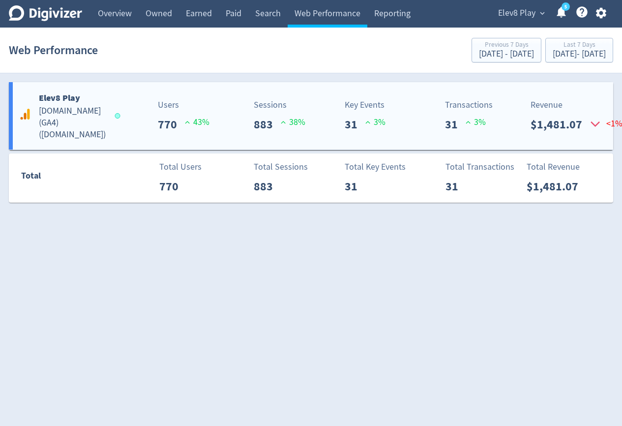
click at [249, 100] on div "Sessions 883 38 %" at bounding box center [281, 115] width 65 height 35
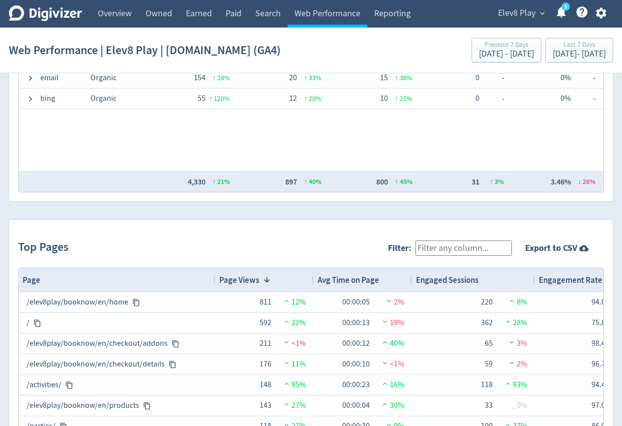
scroll to position [1273, 0]
click at [506, 10] on span "Elev8 Play" at bounding box center [516, 13] width 37 height 16
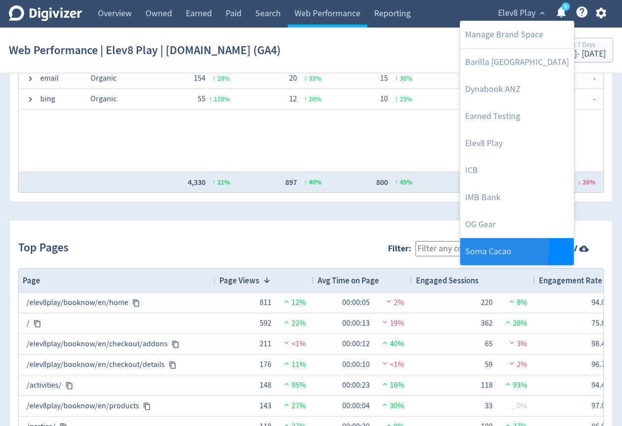
click at [481, 249] on link "Soma Cacao" at bounding box center [518, 251] width 114 height 27
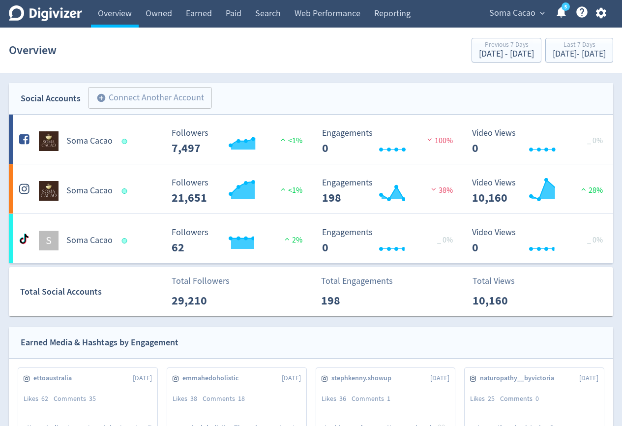
click at [234, 13] on link "Paid" at bounding box center [234, 14] width 30 height 28
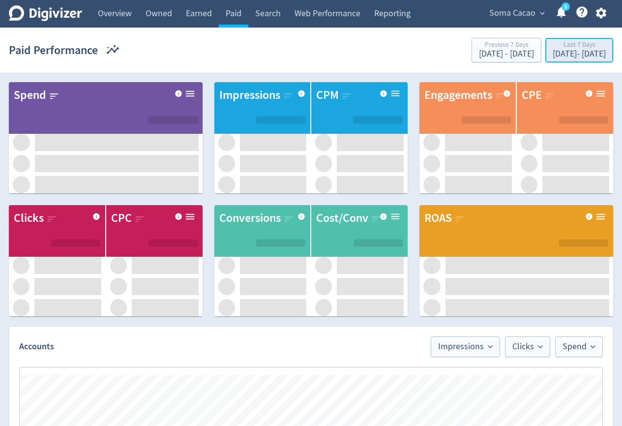
click at [576, 51] on div "[DATE] - [DATE]" at bounding box center [579, 54] width 53 height 9
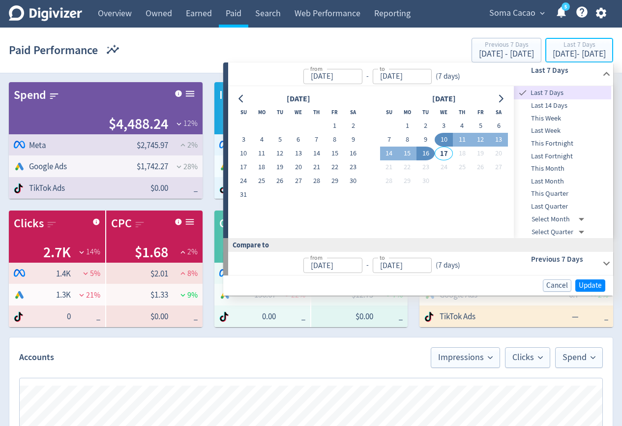
type input "[DATE]"
click at [409, 126] on button "1" at bounding box center [408, 126] width 18 height 14
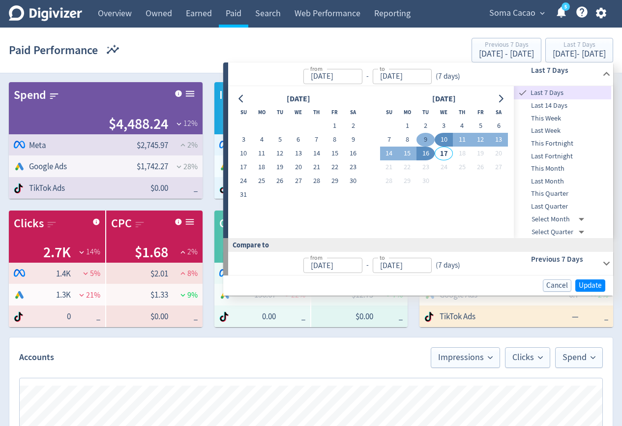
type input "[DATE]"
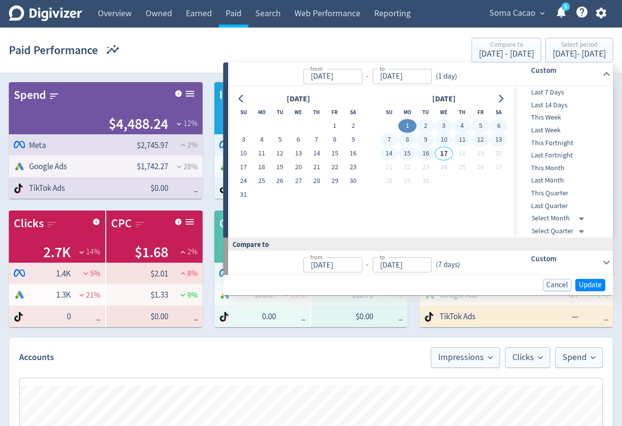
click at [427, 156] on button "16" at bounding box center [426, 154] width 18 height 14
type input "[DATE]"
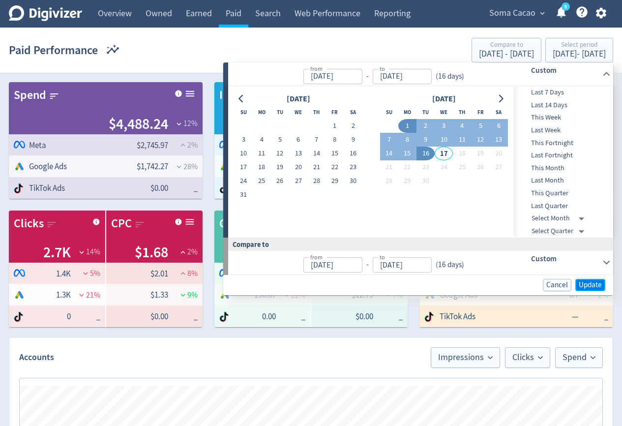
click at [582, 283] on span "Update" at bounding box center [590, 284] width 23 height 7
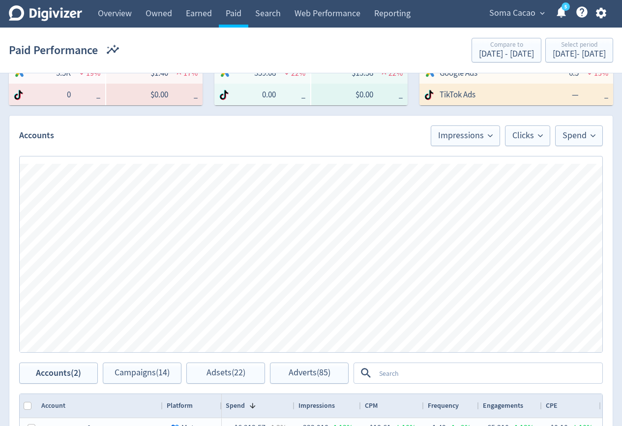
scroll to position [360, 0]
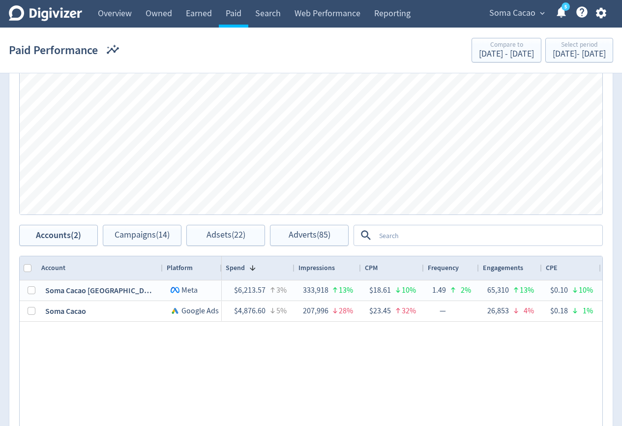
click at [432, 236] on textarea at bounding box center [488, 235] width 226 height 18
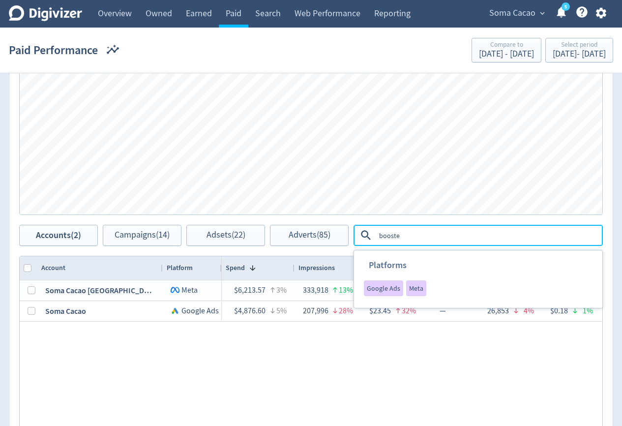
type textarea "boosted"
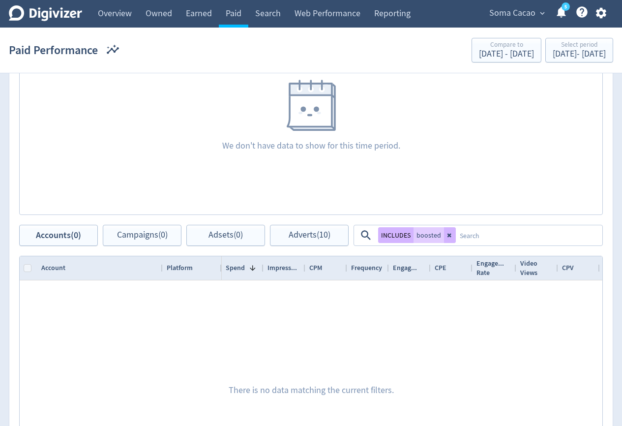
scroll to position [368, 0]
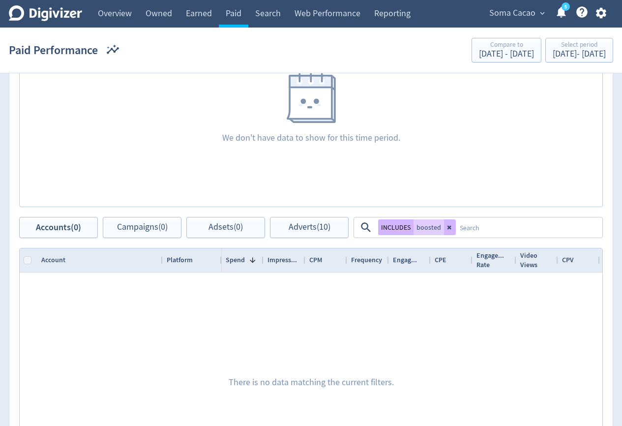
click at [319, 213] on div "We don't have data to show for this time period." at bounding box center [311, 108] width 604 height 217
click at [319, 223] on span "Adverts (10)" at bounding box center [310, 227] width 42 height 9
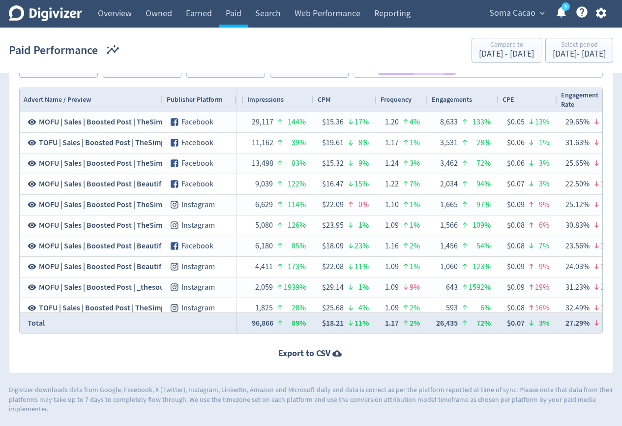
scroll to position [0, 411]
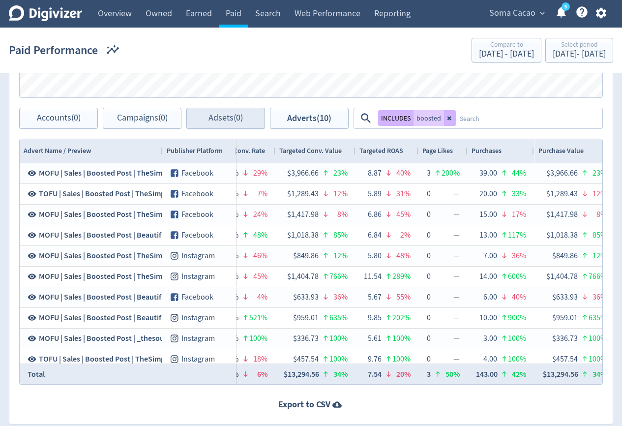
click at [397, 120] on button "INCLUDES" at bounding box center [395, 118] width 35 height 16
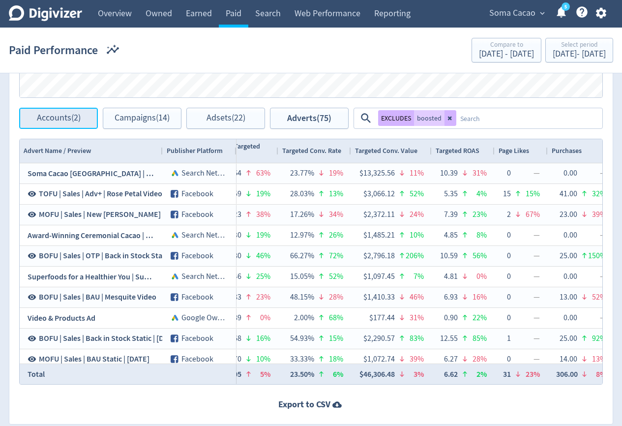
click at [59, 116] on span "Accounts (2)" at bounding box center [59, 118] width 44 height 9
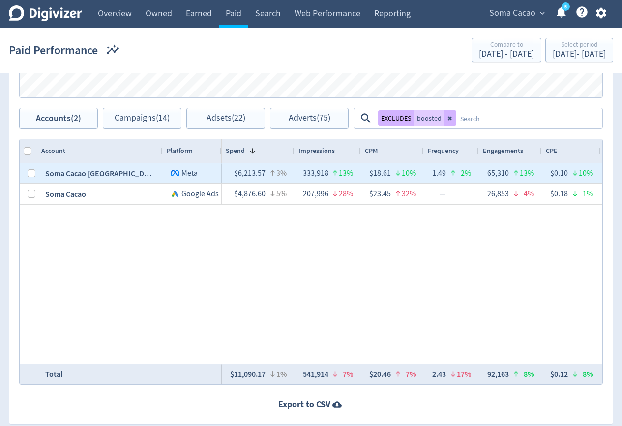
click at [35, 171] on div at bounding box center [29, 173] width 18 height 20
click at [33, 173] on input "Press Space to toggle row selection (unchecked)" at bounding box center [32, 173] width 8 height 8
checkbox input "true"
checkbox input "false"
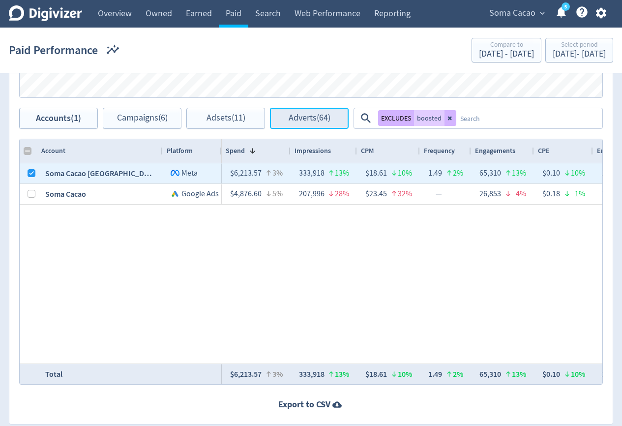
click at [302, 119] on span "Adverts (64)" at bounding box center [310, 118] width 42 height 9
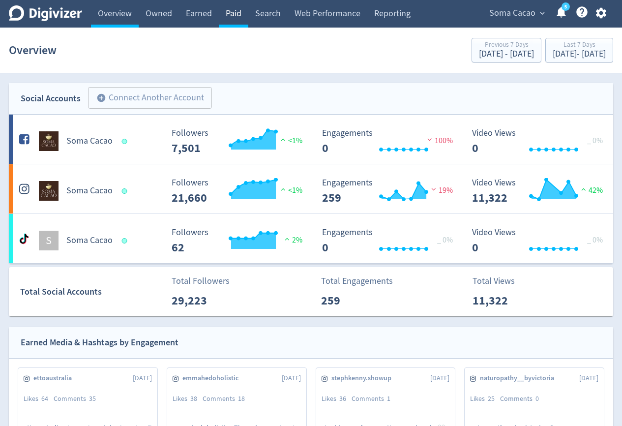
click at [220, 8] on link "Paid" at bounding box center [234, 14] width 30 height 28
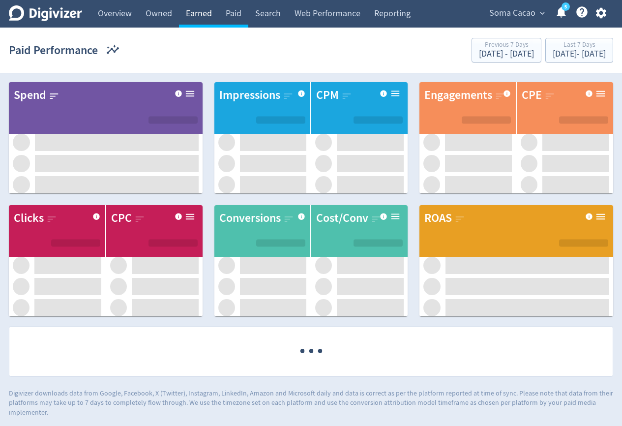
click at [197, 12] on link "Earned" at bounding box center [199, 14] width 40 height 28
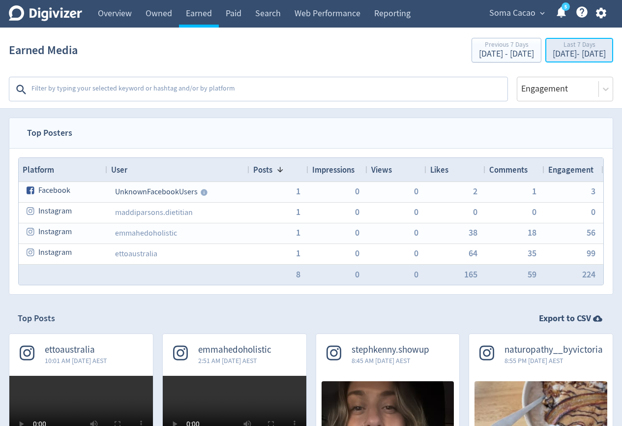
click at [562, 53] on div "[DATE] - [DATE]" at bounding box center [579, 54] width 53 height 9
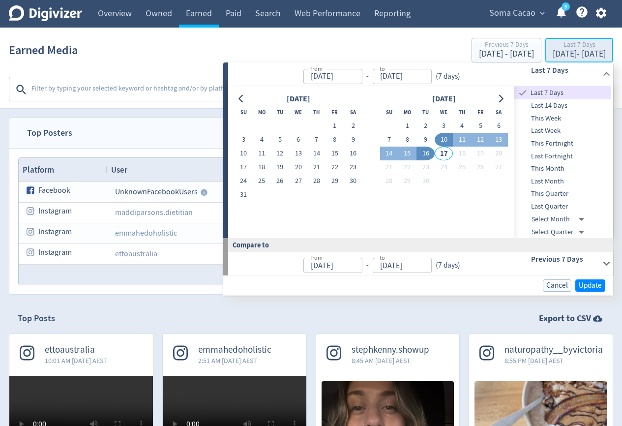
type input "[DATE]"
click at [403, 128] on button "1" at bounding box center [408, 126] width 18 height 14
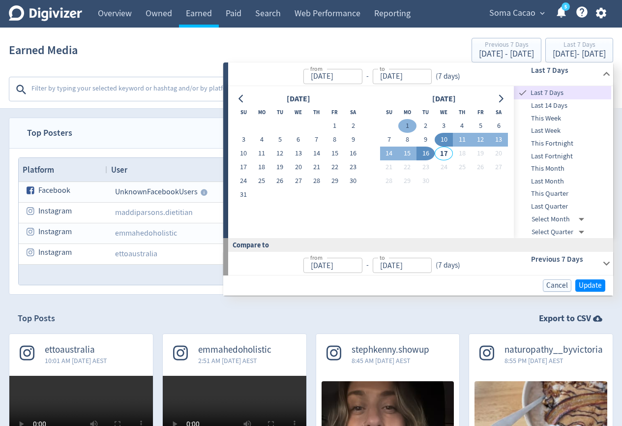
type input "[DATE]"
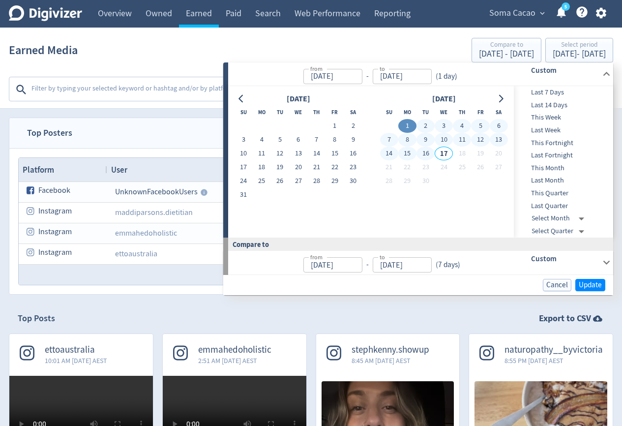
click at [424, 156] on button "16" at bounding box center [426, 154] width 18 height 14
type input "[DATE]"
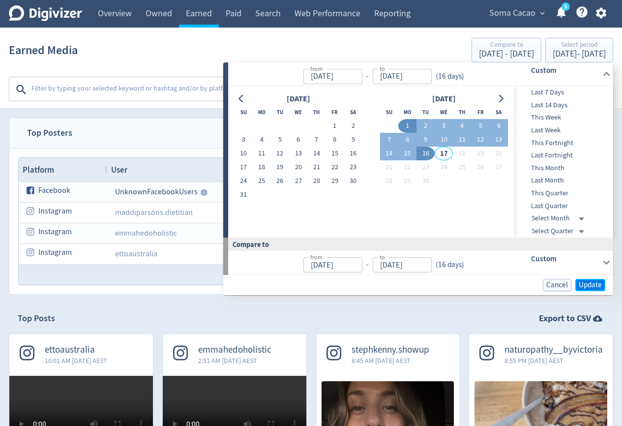
click at [591, 283] on span "Update" at bounding box center [590, 284] width 23 height 7
